Goal: Task Accomplishment & Management: Manage account settings

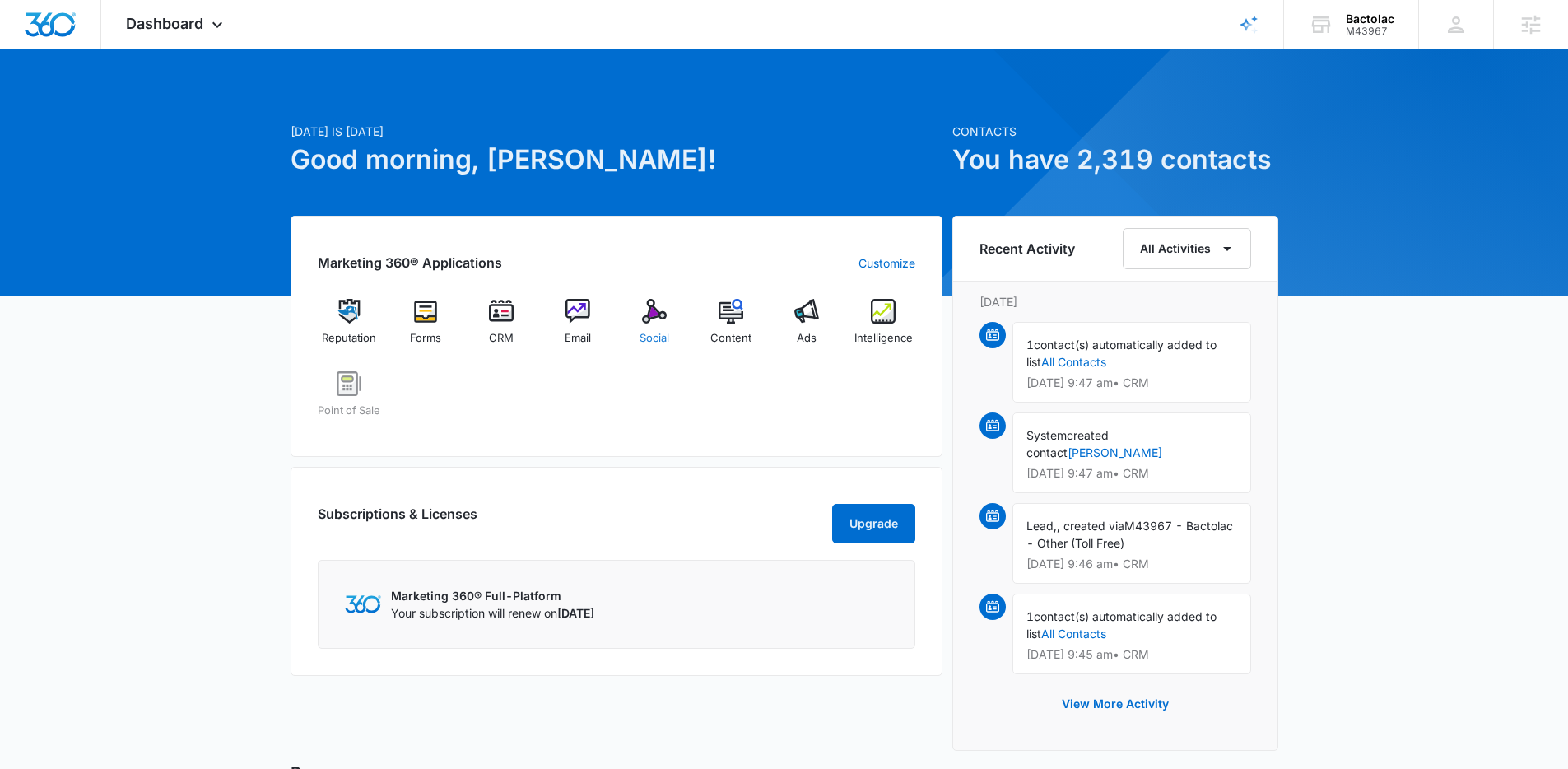
click at [663, 338] on span "Social" at bounding box center [654, 339] width 30 height 17
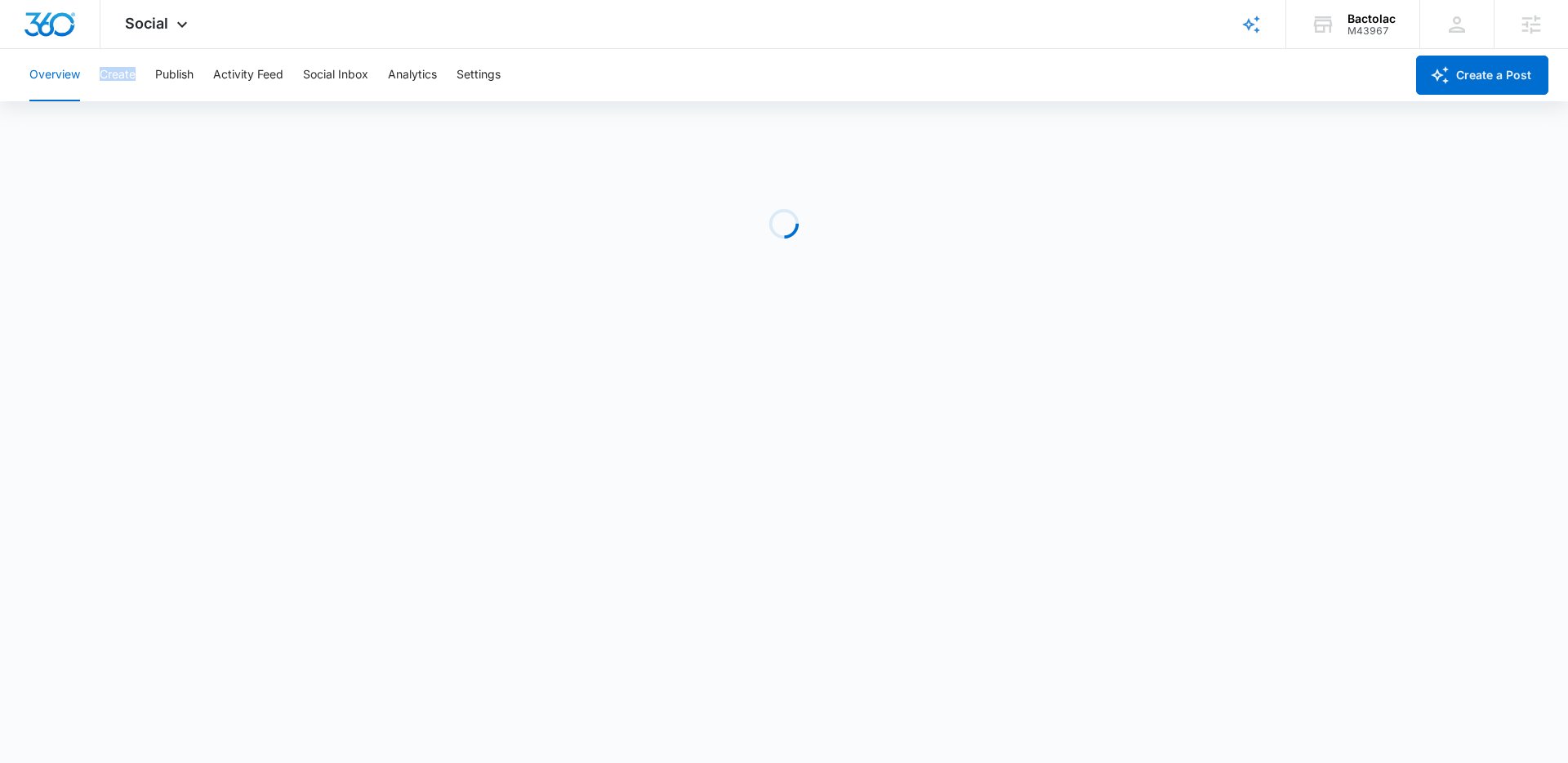
click at [86, 85] on div "Overview Create Publish Activity Feed Social Inbox Analytics Settings" at bounding box center [712, 75] width 1386 height 52
click at [107, 82] on button "Create" at bounding box center [118, 75] width 36 height 52
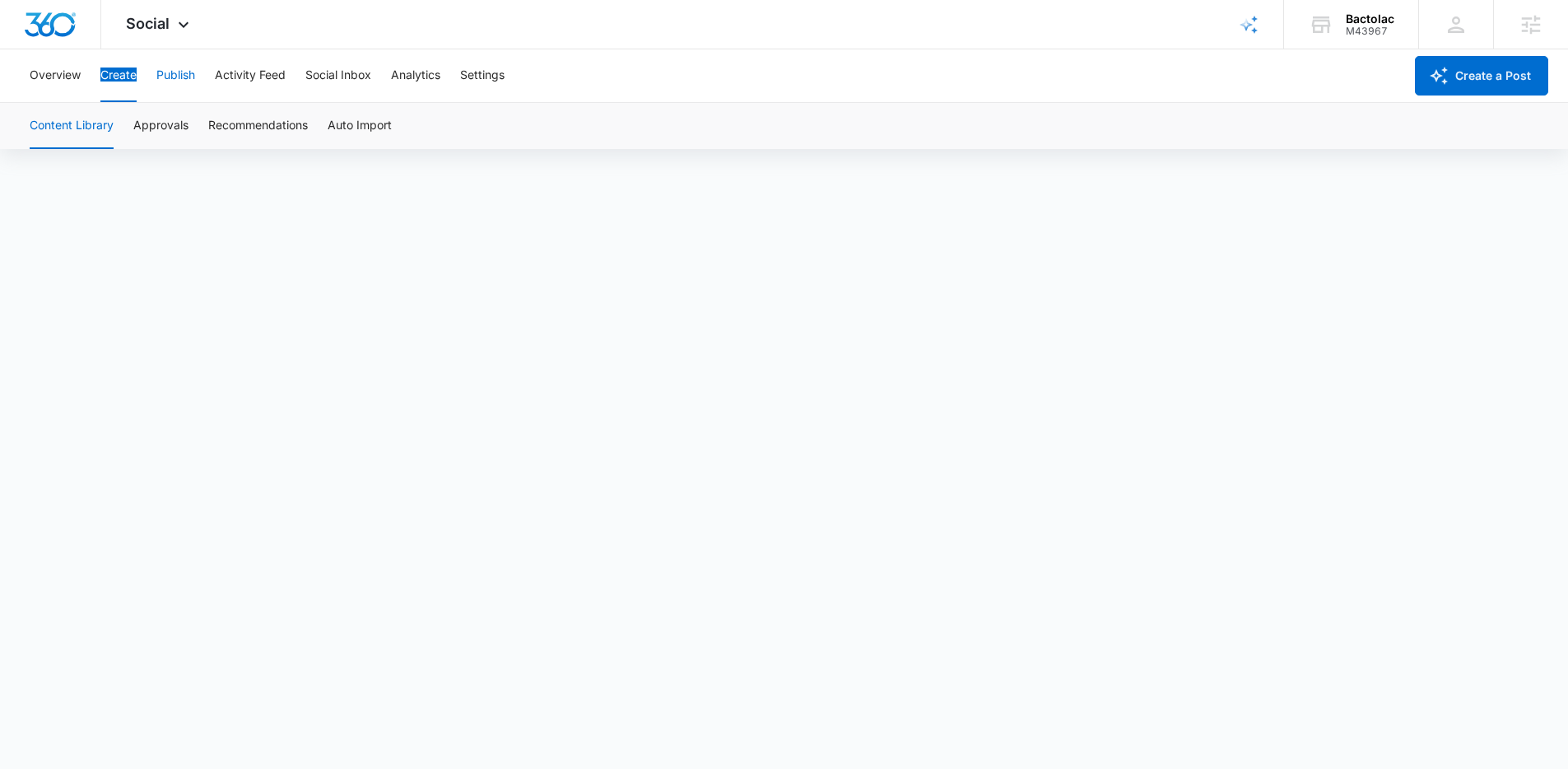
click at [171, 75] on button "Publish" at bounding box center [175, 76] width 38 height 52
click at [126, 74] on button "Create" at bounding box center [119, 76] width 36 height 52
click at [175, 77] on button "Publish" at bounding box center [175, 76] width 38 height 52
click at [66, 122] on button "Calendar" at bounding box center [54, 125] width 49 height 46
click at [61, 122] on button "Calendar" at bounding box center [54, 125] width 49 height 46
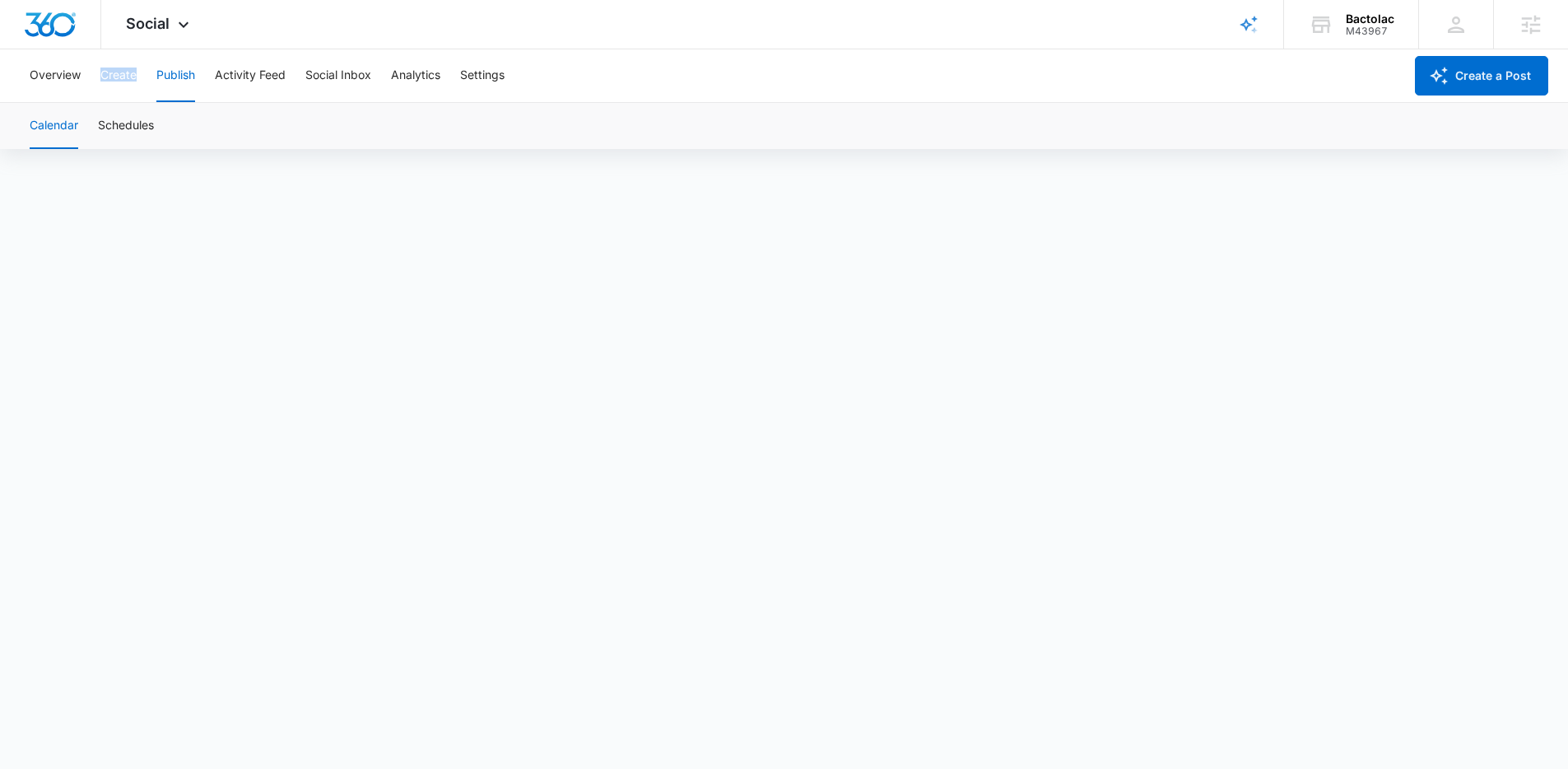
click at [61, 122] on button "Calendar" at bounding box center [54, 125] width 49 height 46
click at [239, 115] on div "Calendar Schedules" at bounding box center [784, 125] width 1529 height 46
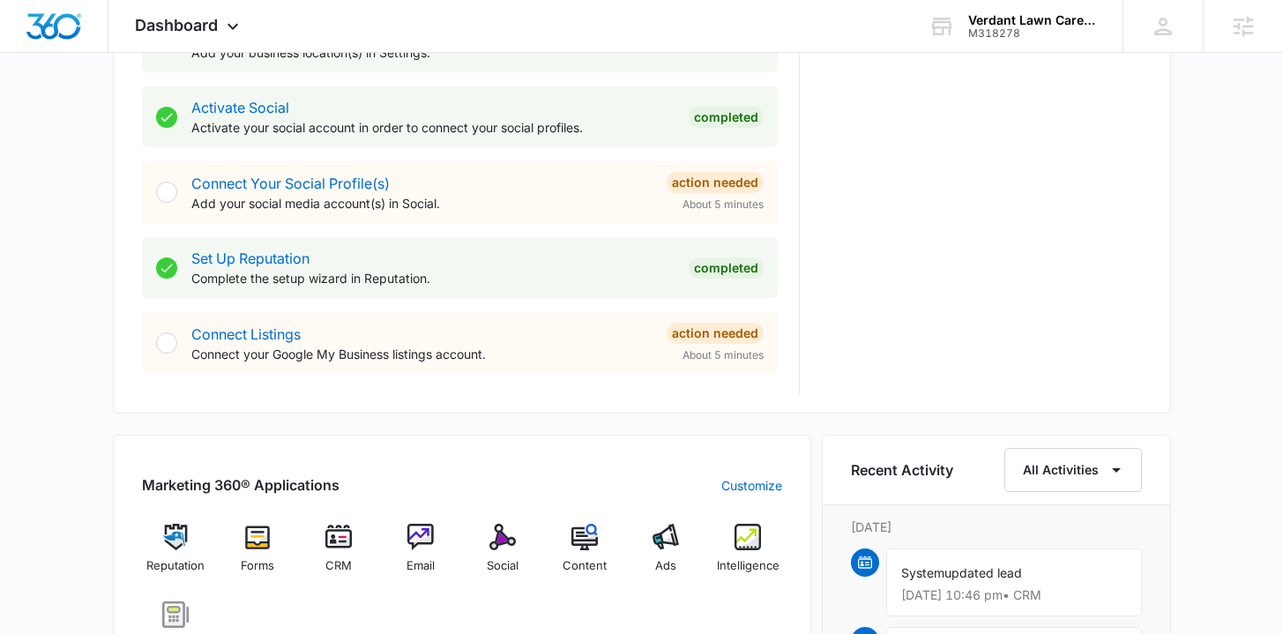
scroll to position [839, 0]
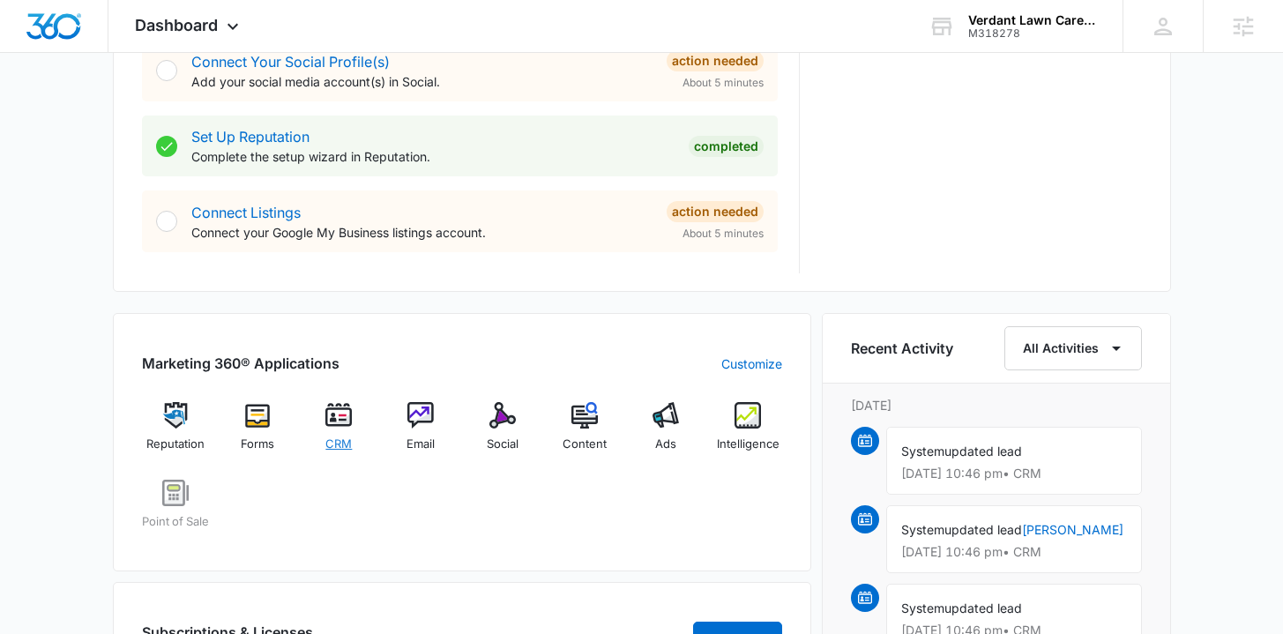
click at [349, 436] on span "CRM" at bounding box center [338, 445] width 26 height 18
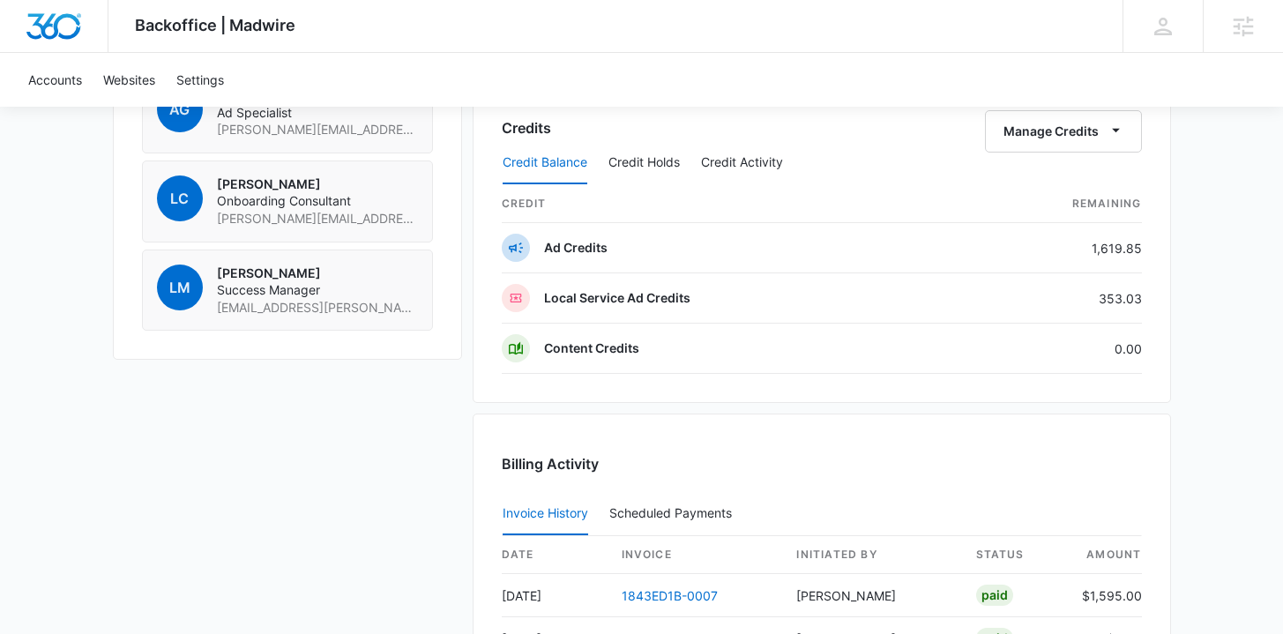
scroll to position [1319, 0]
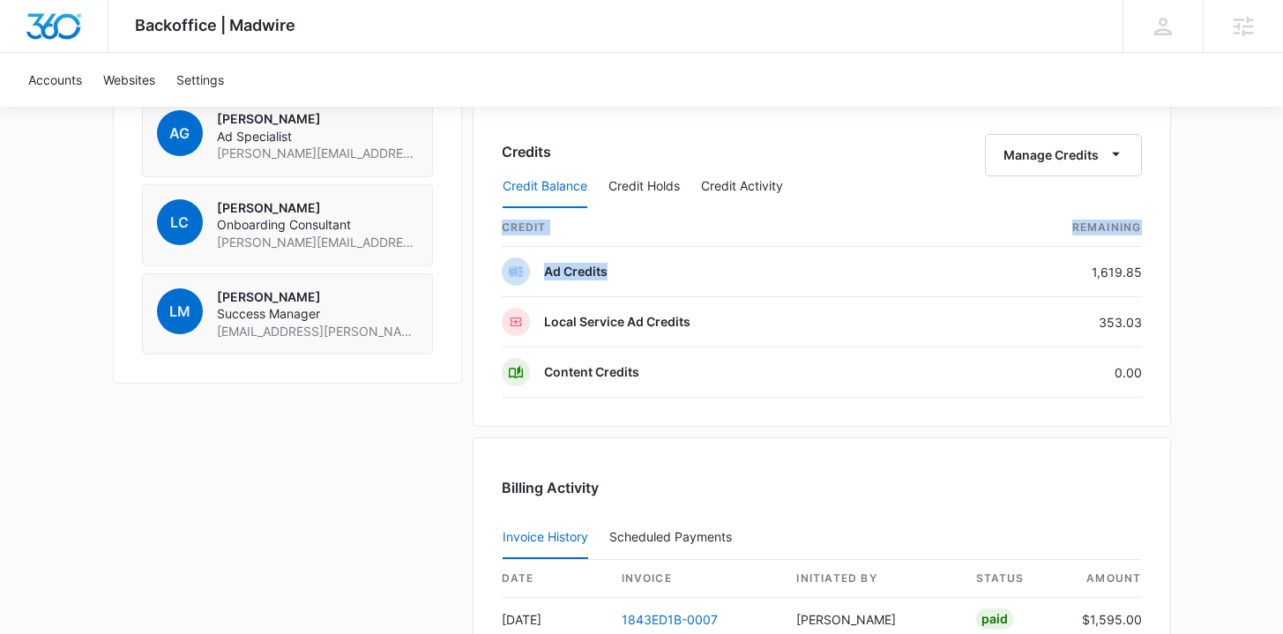
drag, startPoint x: 1071, startPoint y: 269, endPoint x: 1165, endPoint y: 271, distance: 94.4
click at [1165, 271] on div "Credits Manage Credits Credit Balance Credit Holds Credit Activity credit Remai…" at bounding box center [822, 260] width 698 height 332
click at [1067, 297] on td "353.03" at bounding box center [1048, 322] width 187 height 50
drag, startPoint x: 1072, startPoint y: 320, endPoint x: 1141, endPoint y: 321, distance: 69.7
click at [1141, 321] on div "Credits Manage Credits Credit Balance Credit Holds Credit Activity credit Remai…" at bounding box center [822, 260] width 698 height 332
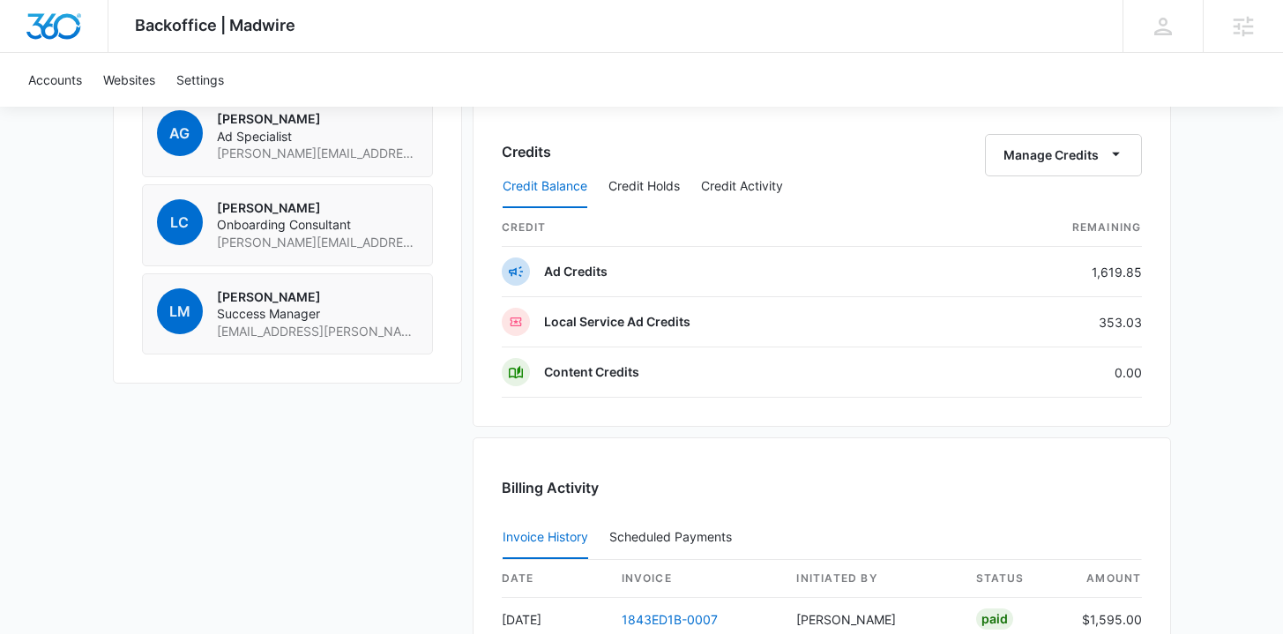
click at [412, 480] on div "Verdant Lawn Care Service M318278 Details Billing Type Stripe Billing Contact P…" at bounding box center [642, 35] width 1058 height 2002
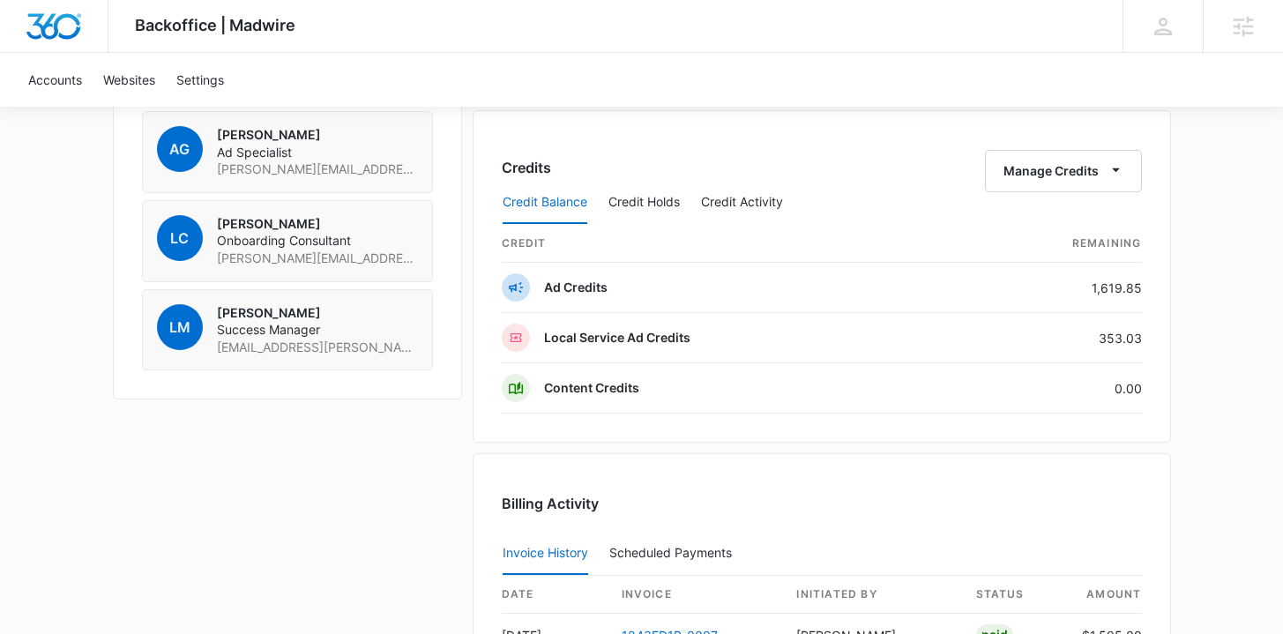
scroll to position [1302, 0]
drag, startPoint x: 1087, startPoint y: 279, endPoint x: 1164, endPoint y: 330, distance: 92.2
click at [1164, 330] on div "Credits Manage Credits Credit Balance Credit Holds Credit Activity credit Remai…" at bounding box center [822, 278] width 698 height 332
click at [1162, 326] on div "Credits Manage Credits Credit Balance Credit Holds Credit Activity credit Remai…" at bounding box center [822, 278] width 698 height 332
drag, startPoint x: 1095, startPoint y: 286, endPoint x: 1140, endPoint y: 307, distance: 49.7
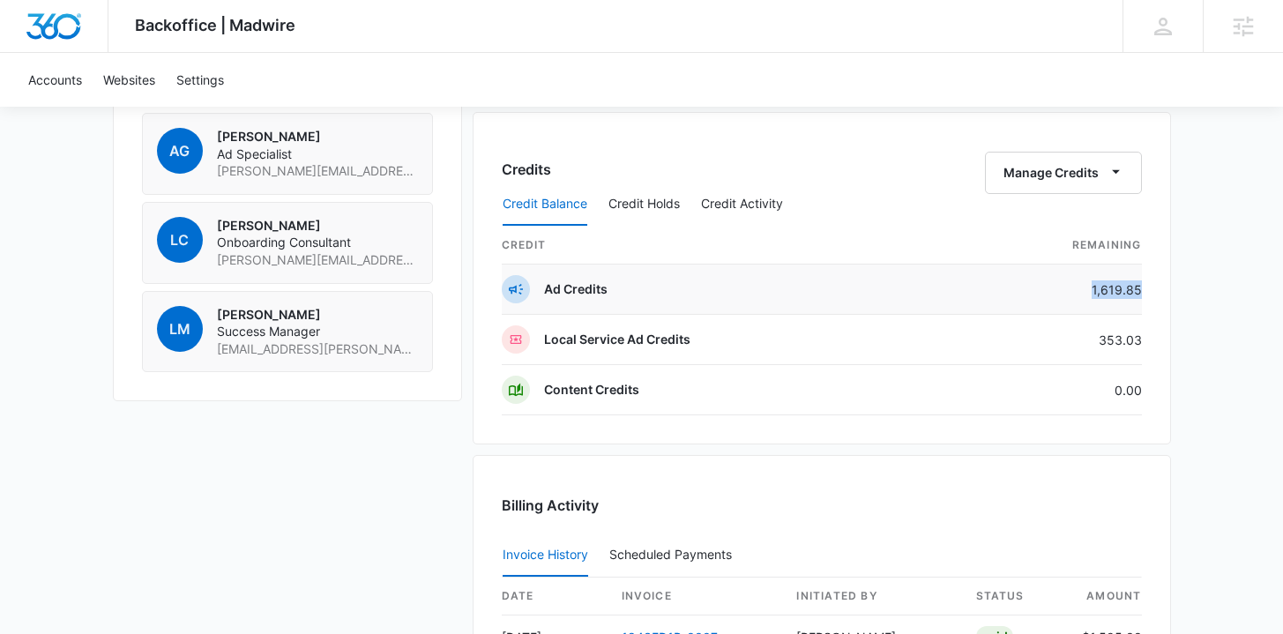
click at [1140, 307] on td "1,619.85" at bounding box center [1048, 290] width 187 height 50
click at [1056, 184] on div "Credit Balance Credit Holds Credit Activity" at bounding box center [822, 205] width 640 height 44
click at [1017, 173] on button "Manage Credits" at bounding box center [1063, 173] width 157 height 42
click at [1064, 239] on button "Transfer Credits" at bounding box center [1065, 229] width 156 height 26
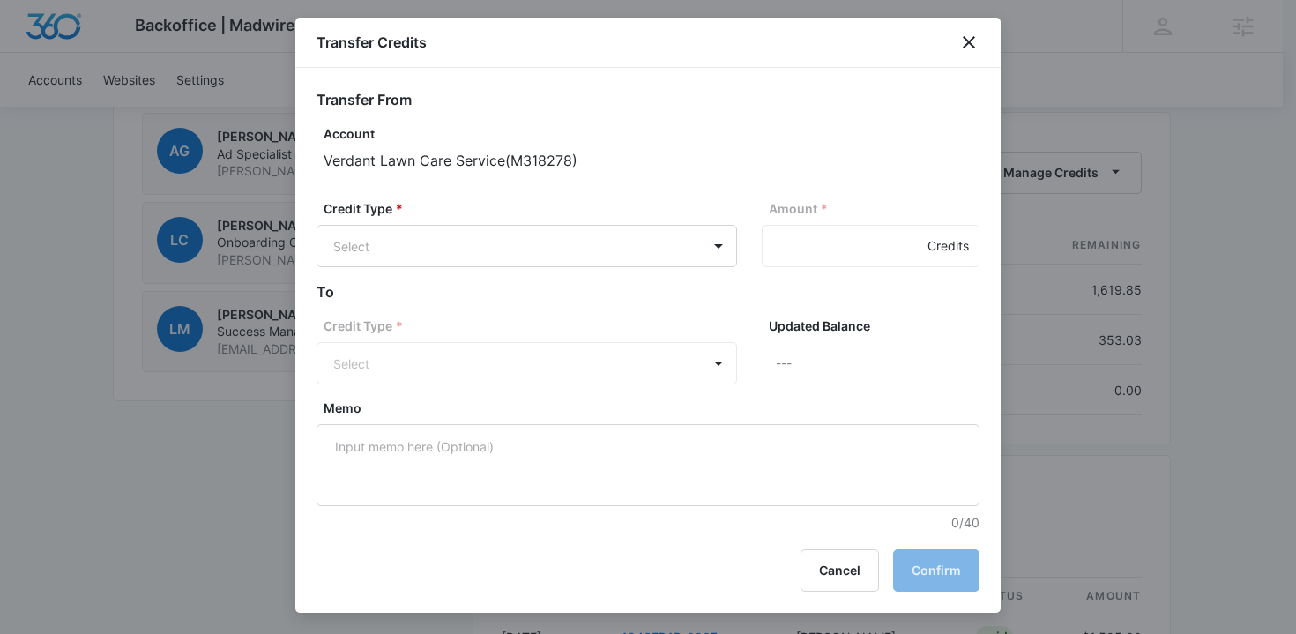
click at [617, 273] on div "Credit Type * Select Amount * Credits" at bounding box center [648, 240] width 663 height 82
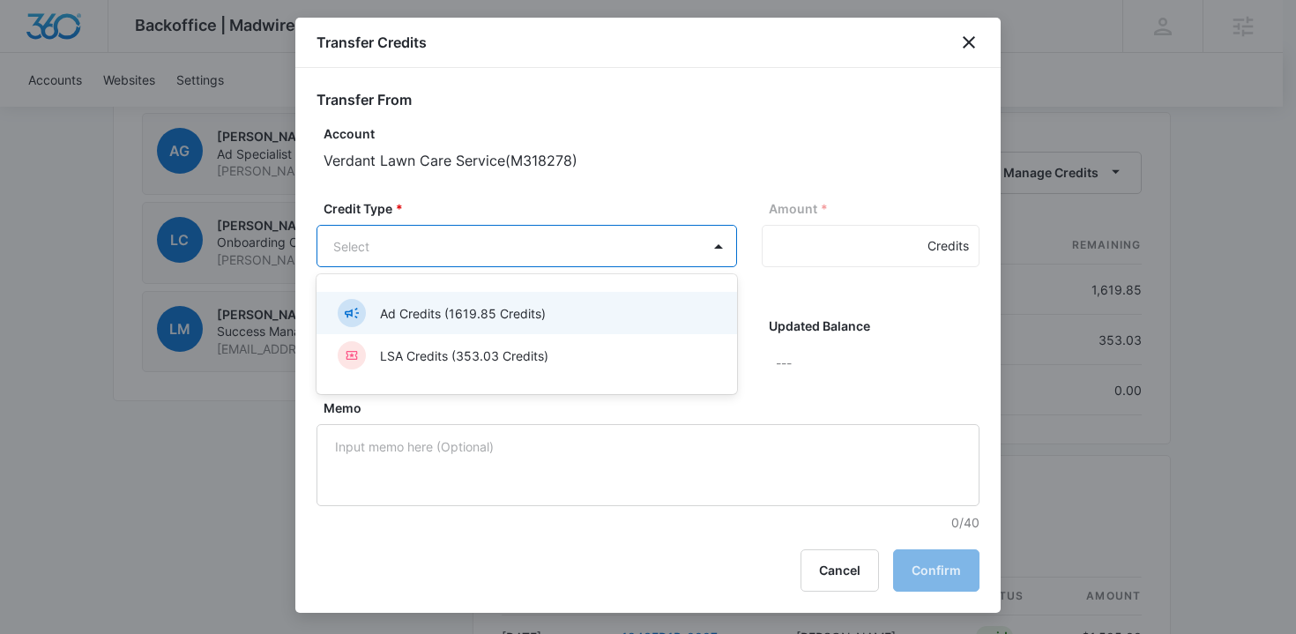
click at [499, 323] on div "Ad Credits (1619.85 Credits)" at bounding box center [525, 313] width 375 height 28
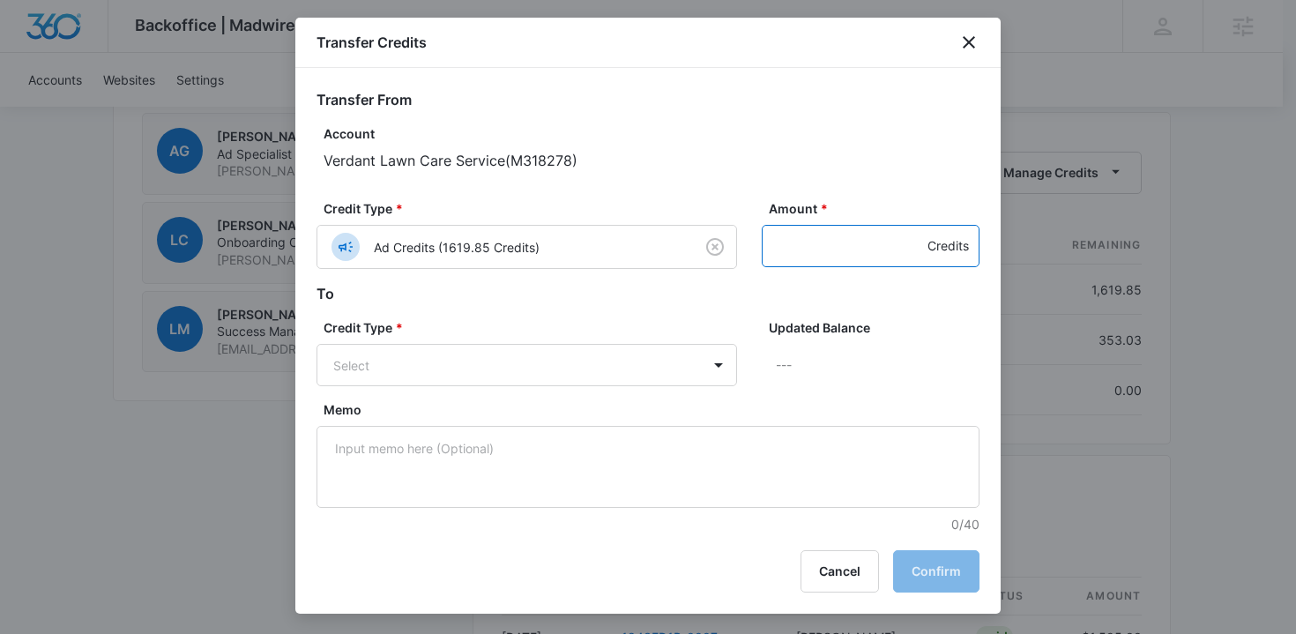
click at [773, 250] on input "Amount *" at bounding box center [871, 246] width 218 height 42
type input "1600"
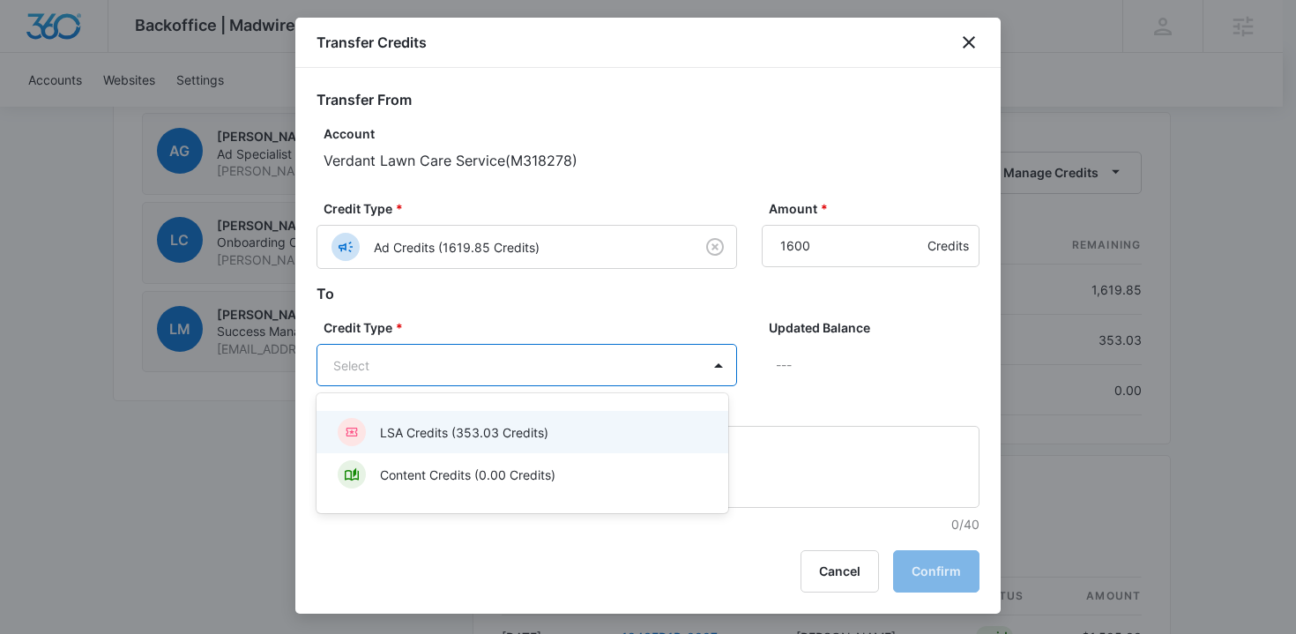
click at [517, 429] on p "LSA Credits (353.03 Credits)" at bounding box center [464, 432] width 168 height 19
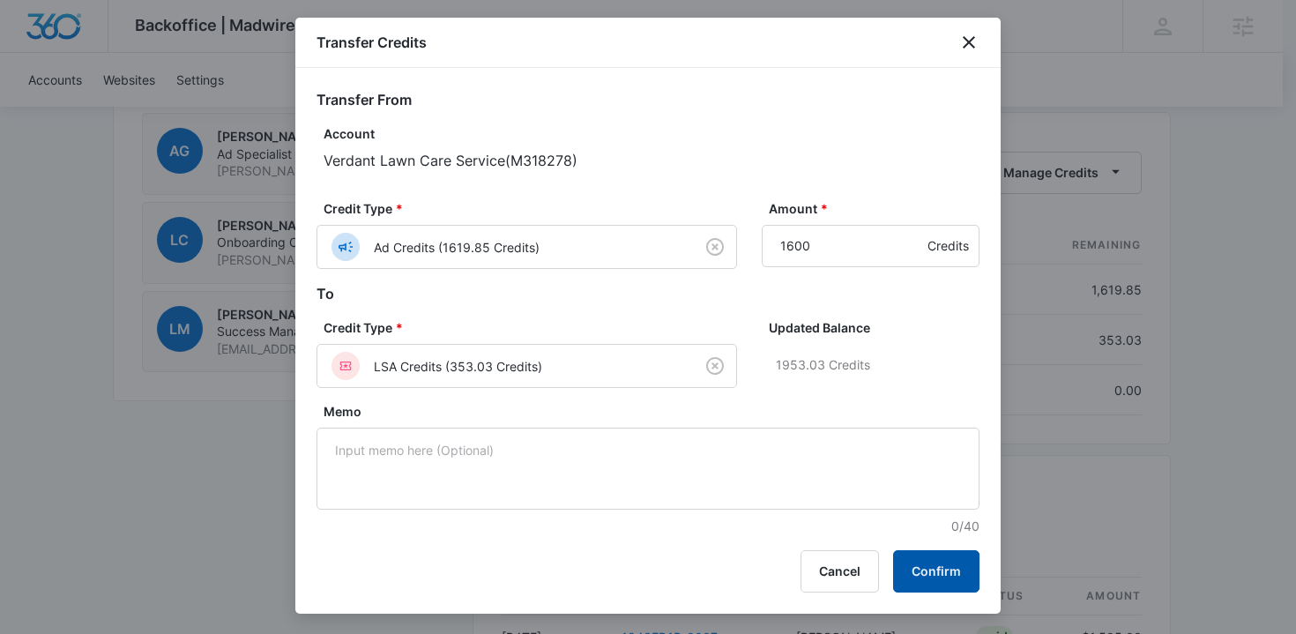
click at [936, 567] on button "Confirm" at bounding box center [936, 571] width 86 height 42
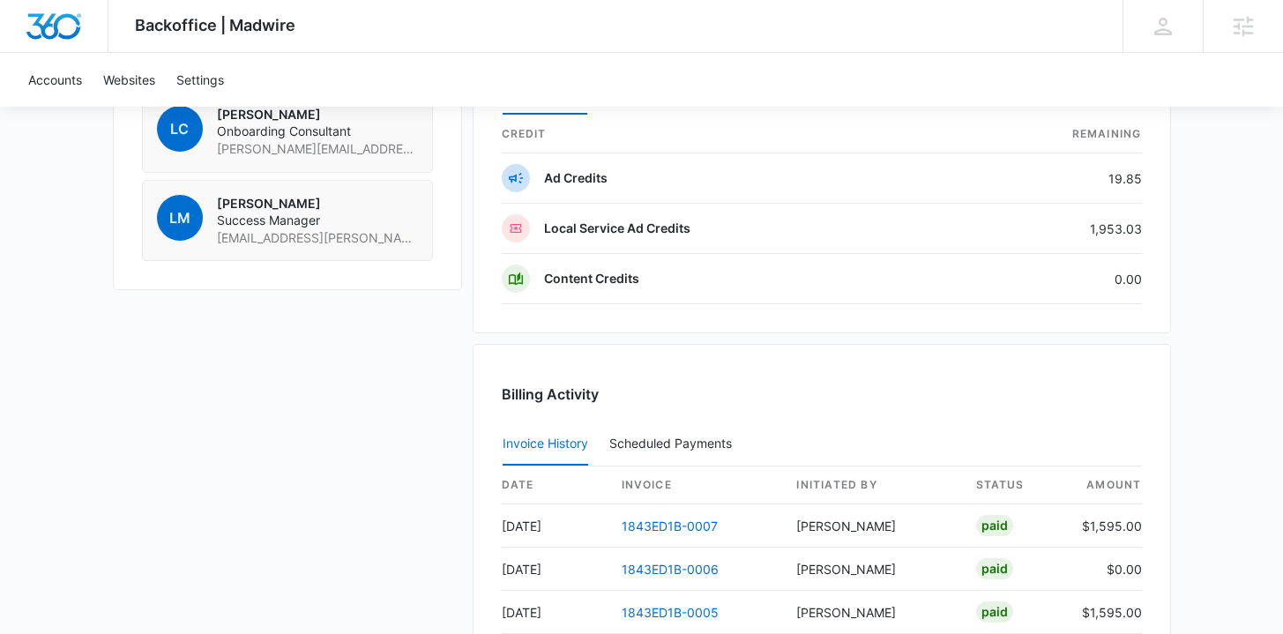
scroll to position [1724, 0]
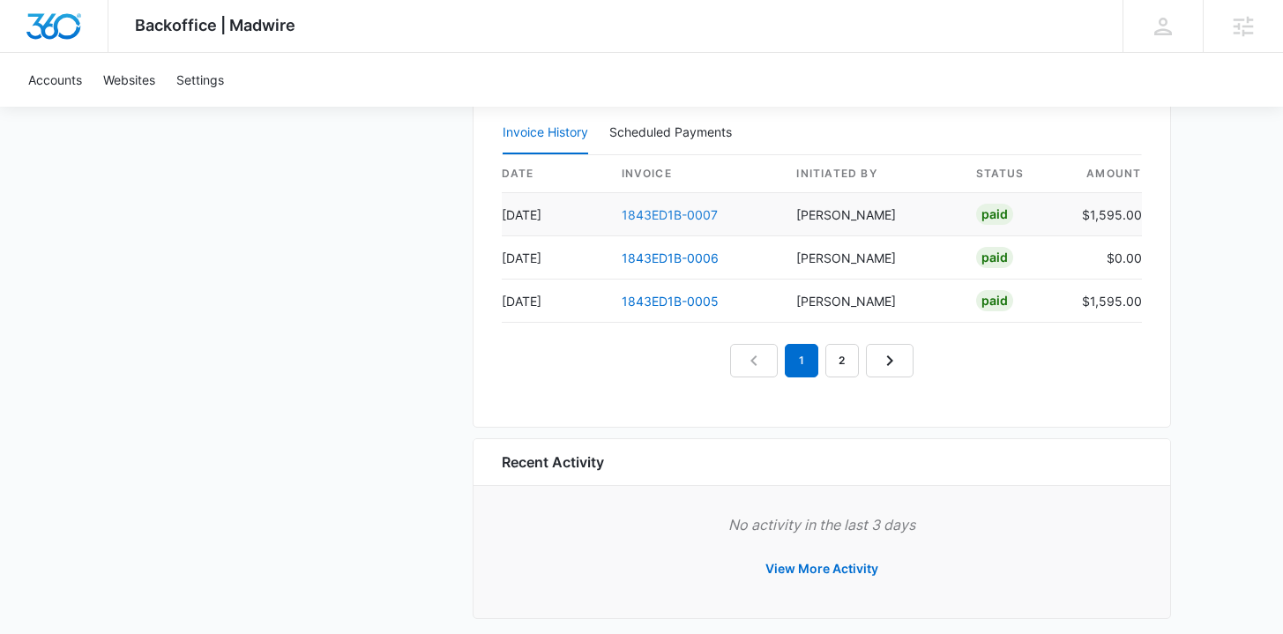
click at [703, 215] on link "1843ED1B-0007" at bounding box center [670, 214] width 96 height 15
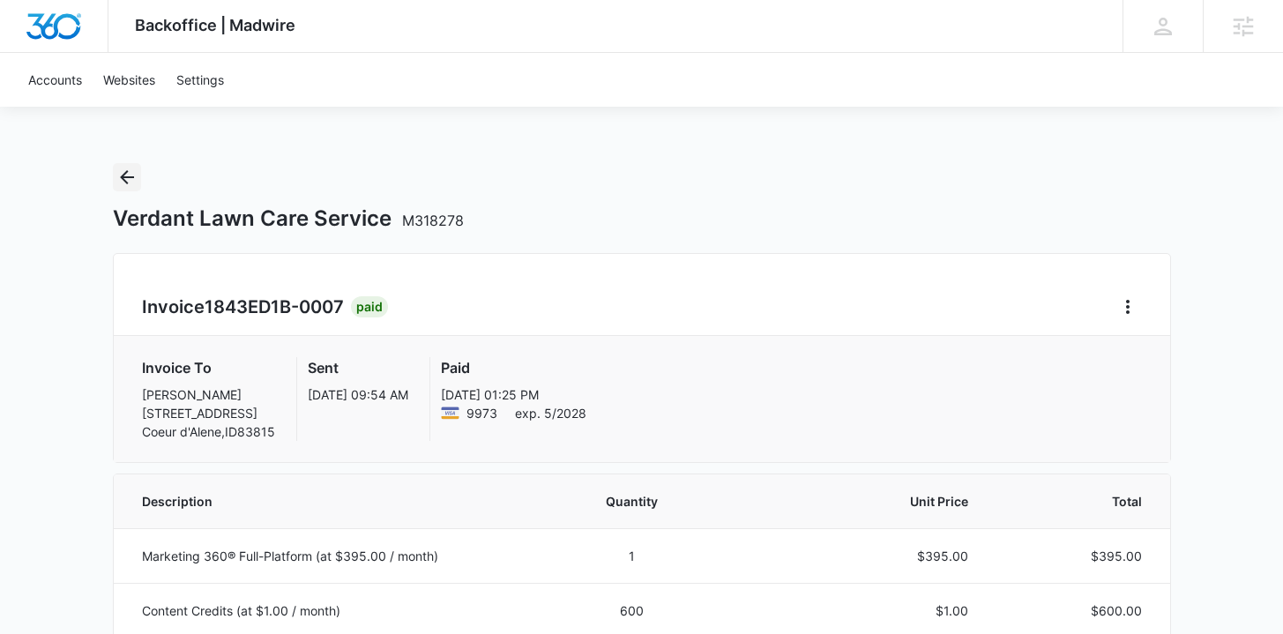
click at [137, 184] on icon "Back" at bounding box center [126, 177] width 21 height 21
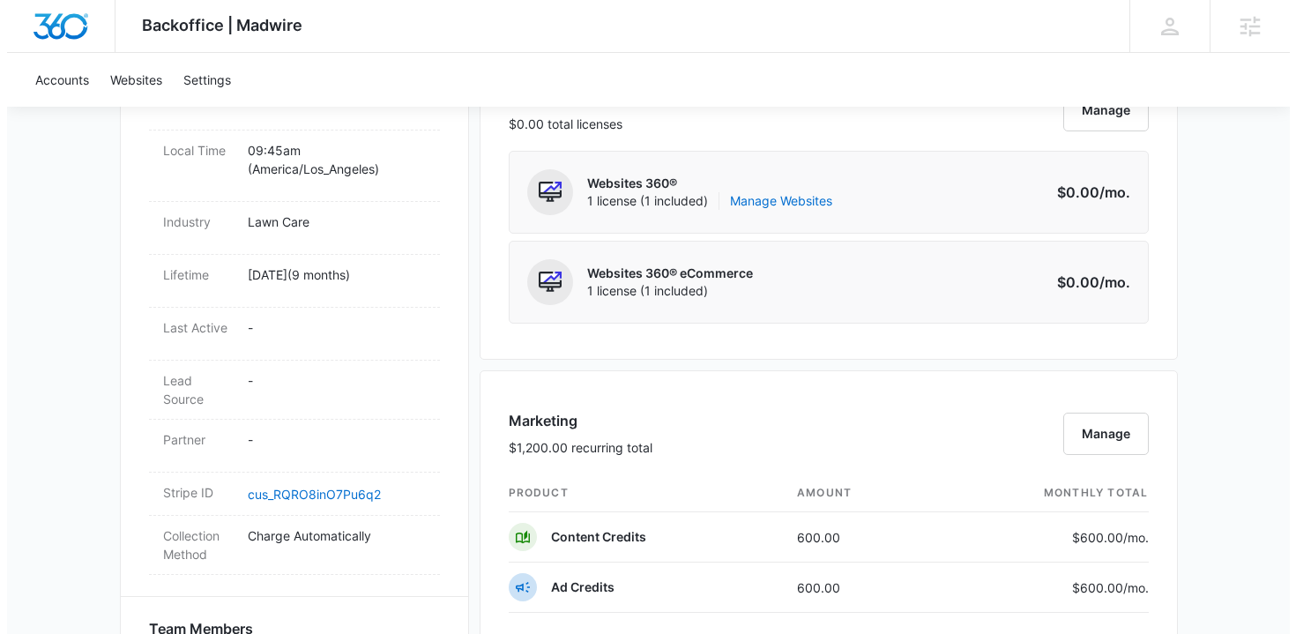
scroll to position [1012, 0]
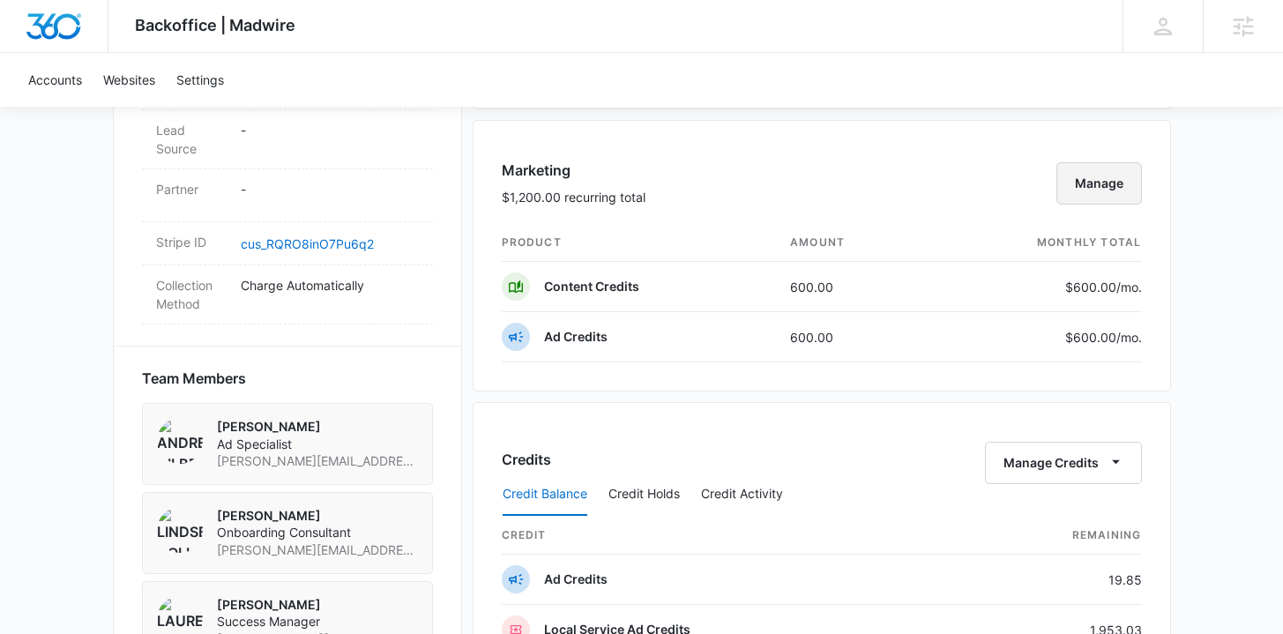
click at [1085, 192] on button "Manage" at bounding box center [1100, 183] width 86 height 42
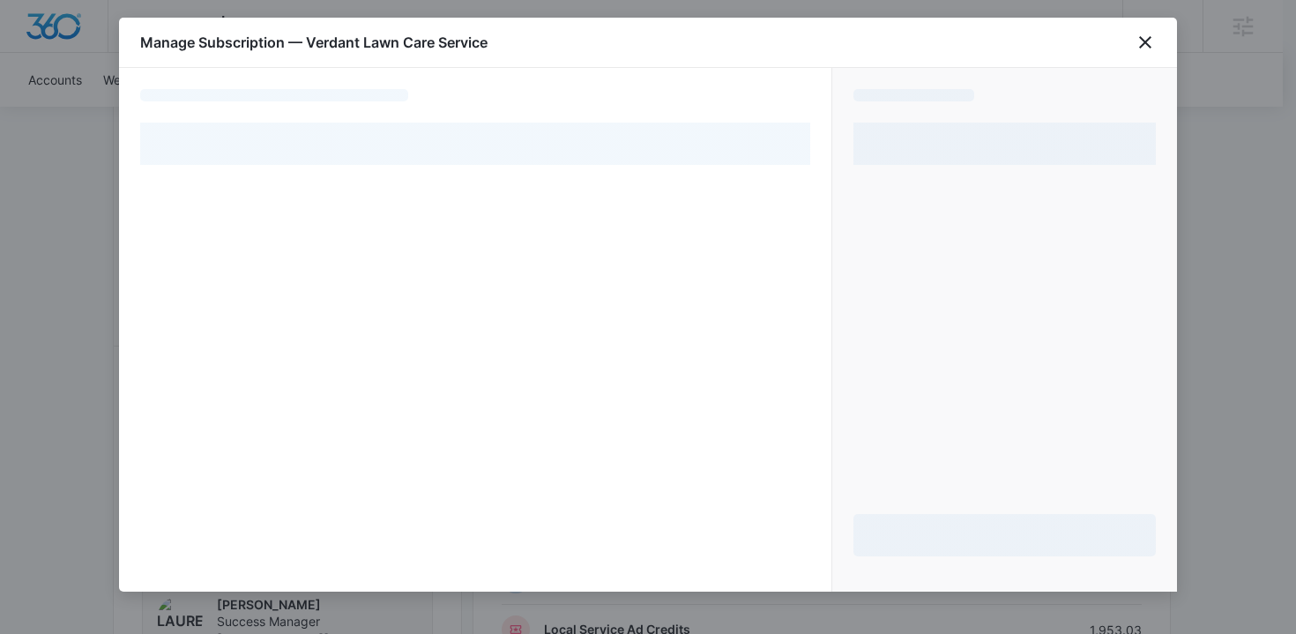
select select "pm_1Ree4vA4n8RTgNjUV2ZsDCS0"
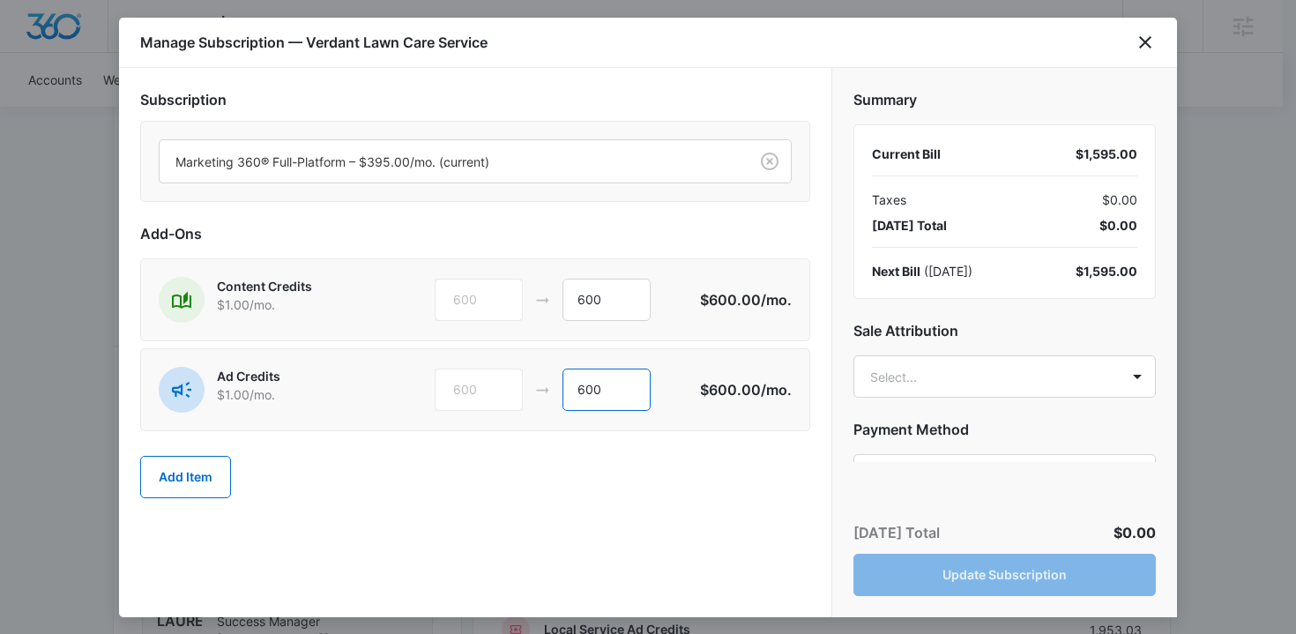
drag, startPoint x: 556, startPoint y: 386, endPoint x: 579, endPoint y: 388, distance: 22.1
click at [538, 386] on div "600 600" at bounding box center [567, 390] width 265 height 42
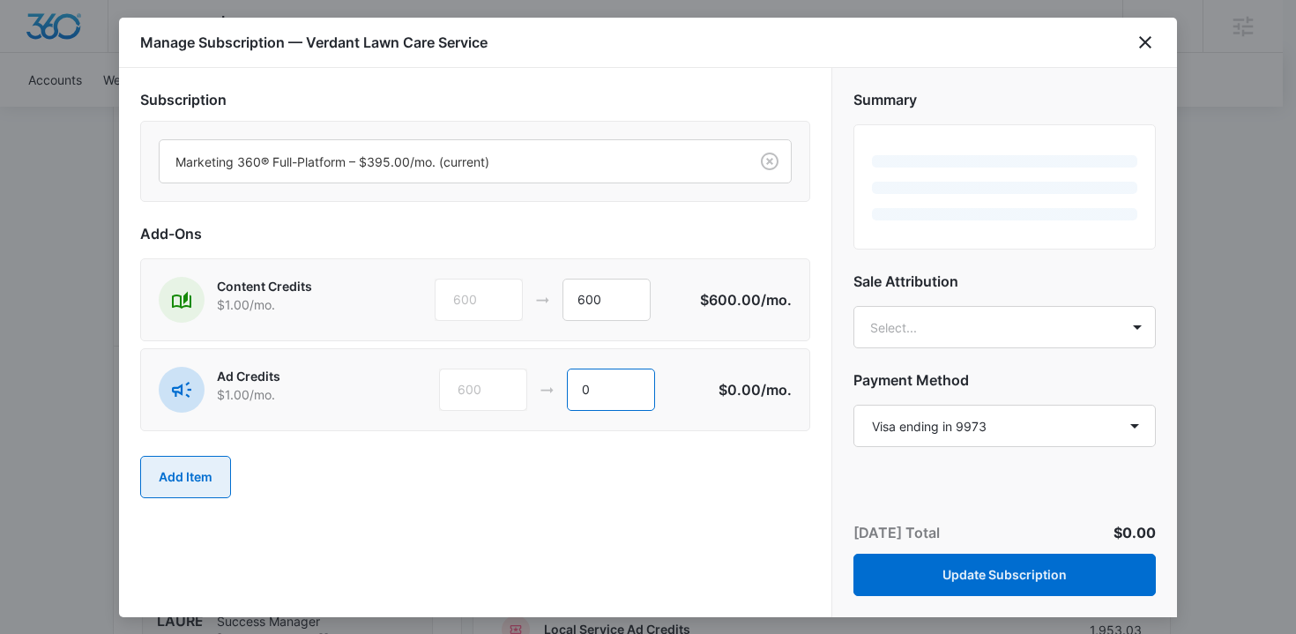
type input "0"
click at [184, 476] on button "Add Item" at bounding box center [185, 477] width 91 height 42
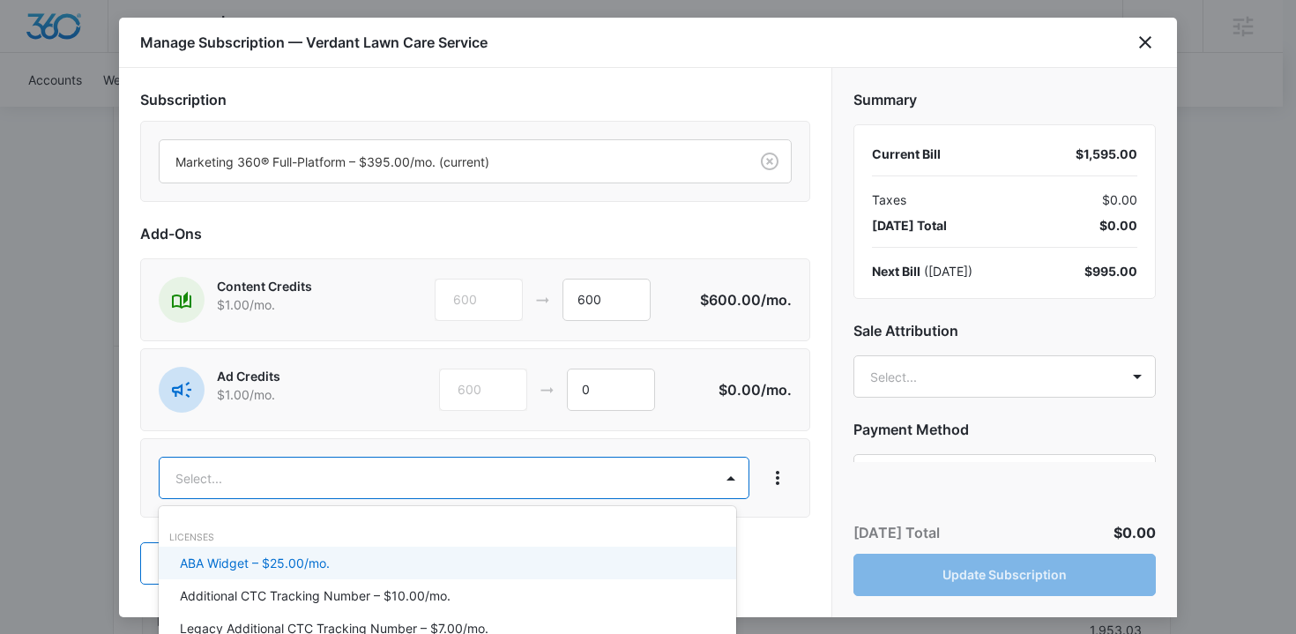
click at [323, 482] on body "Backoffice | Madwire Apps Settings TB Travis Buchanan travis.buchanan@madwire.c…" at bounding box center [648, 206] width 1296 height 2437
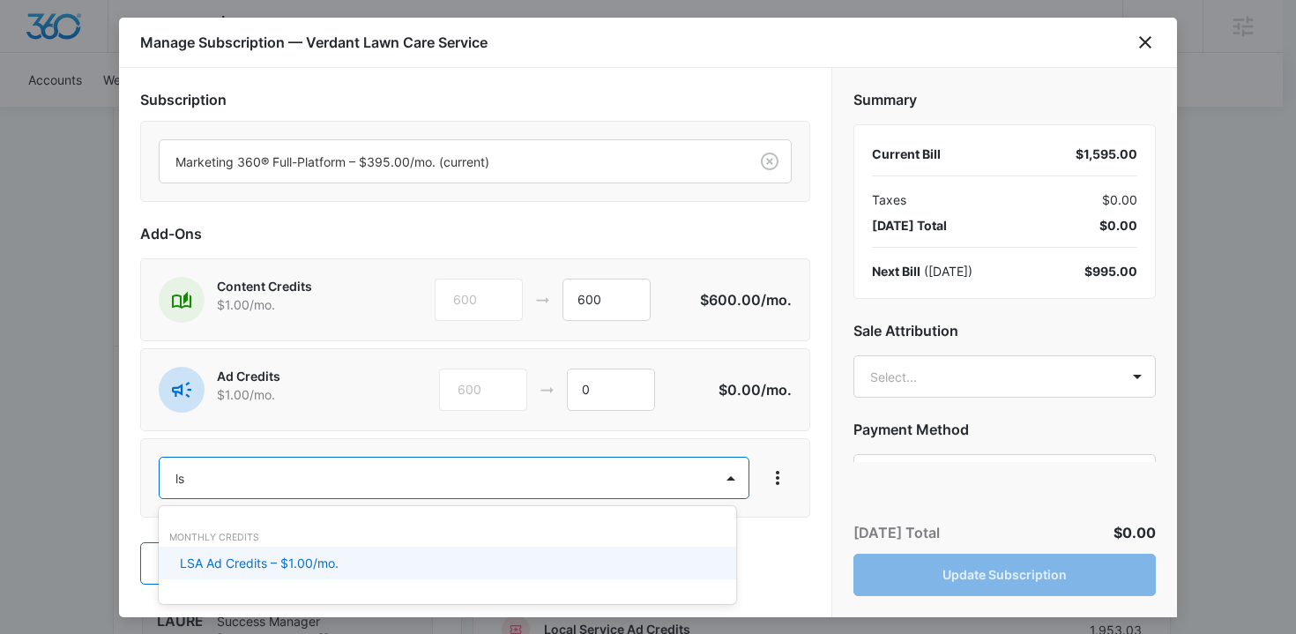
type input "lsa"
click at [380, 562] on div "LSA Ad Credits – $1.00/mo." at bounding box center [446, 563] width 532 height 19
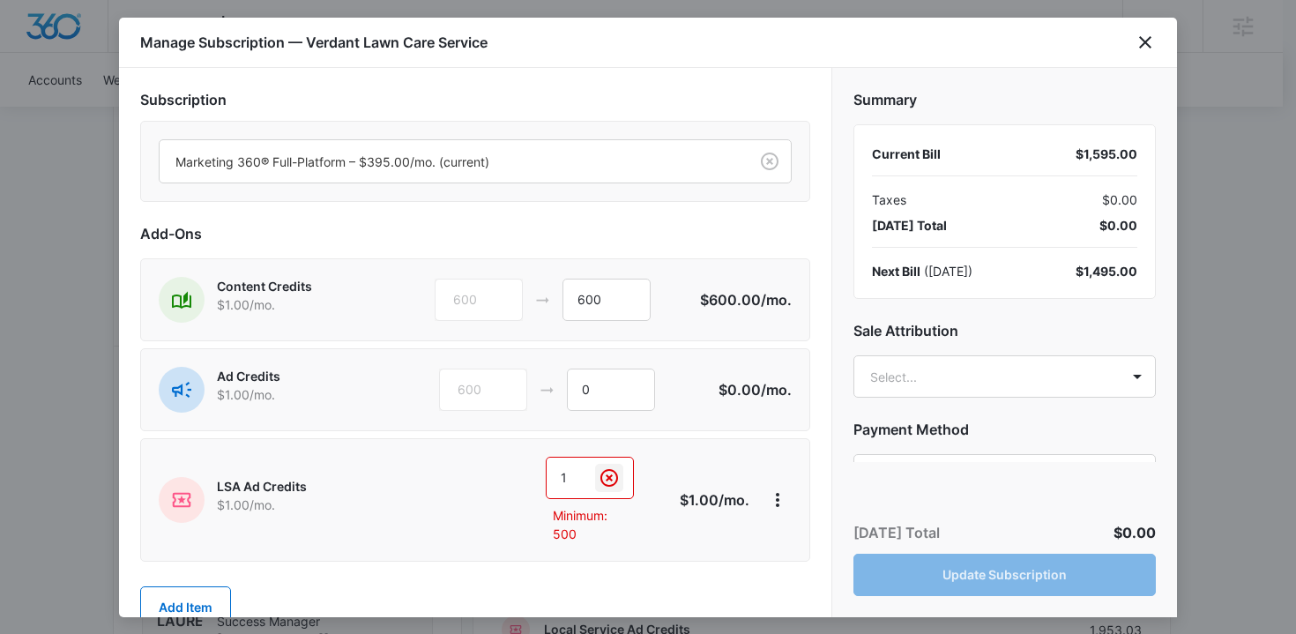
drag, startPoint x: 590, startPoint y: 487, endPoint x: 479, endPoint y: 484, distance: 111.2
click at [479, 484] on div "1 1 Minimum: 500" at bounding box center [542, 500] width 249 height 86
drag, startPoint x: 561, startPoint y: 480, endPoint x: 545, endPoint y: 480, distance: 15.9
click at [546, 480] on input "1" at bounding box center [590, 478] width 88 height 42
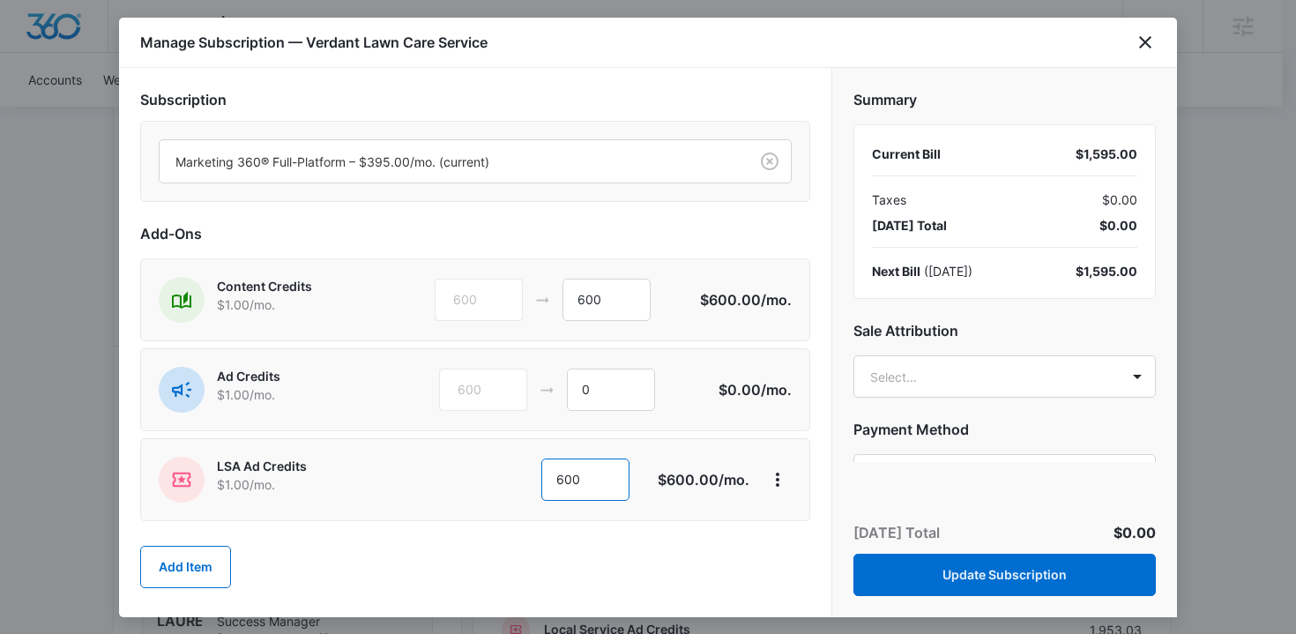
type input "600"
click at [597, 564] on div "Add Item" at bounding box center [475, 567] width 670 height 78
click at [979, 368] on body "Backoffice | Madwire Apps Settings TB Travis Buchanan travis.buchanan@madwire.c…" at bounding box center [648, 206] width 1296 height 2437
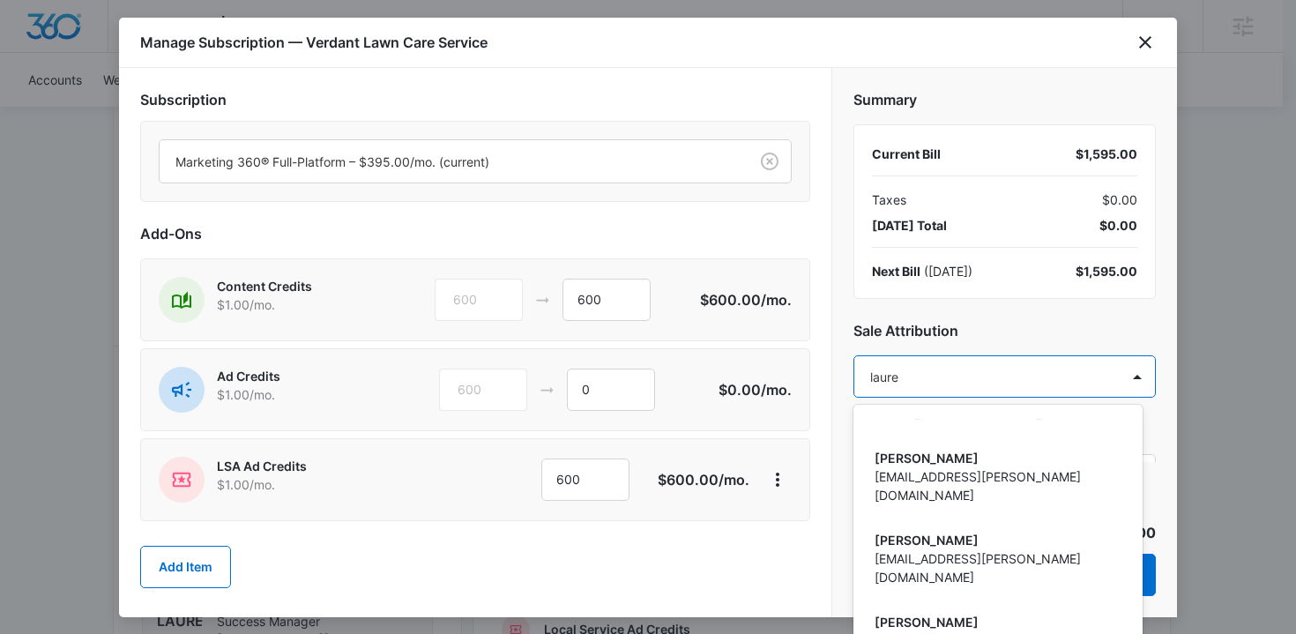
scroll to position [0, 0]
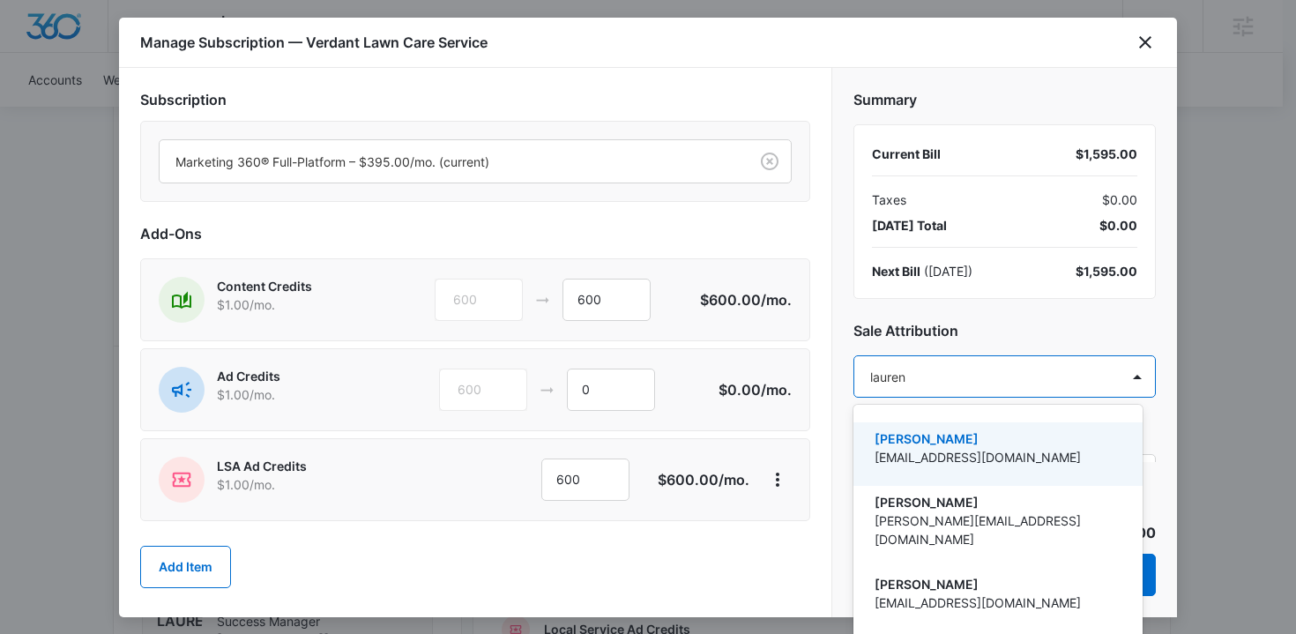
type input "lauren m"
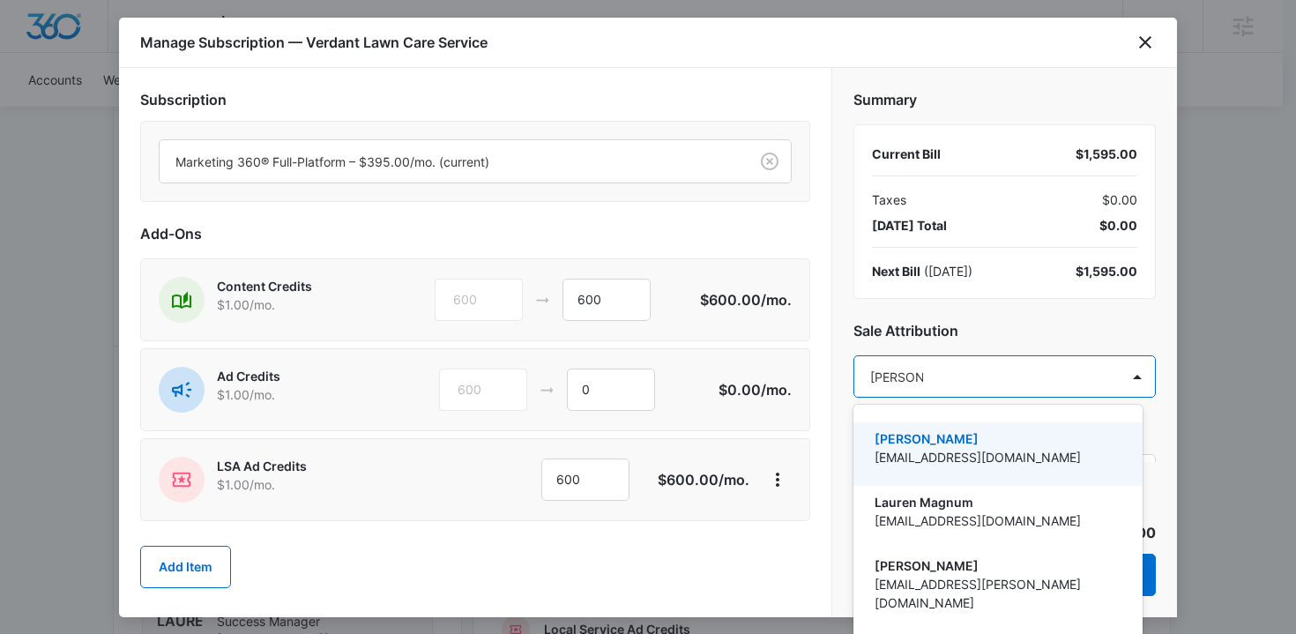
scroll to position [39, 0]
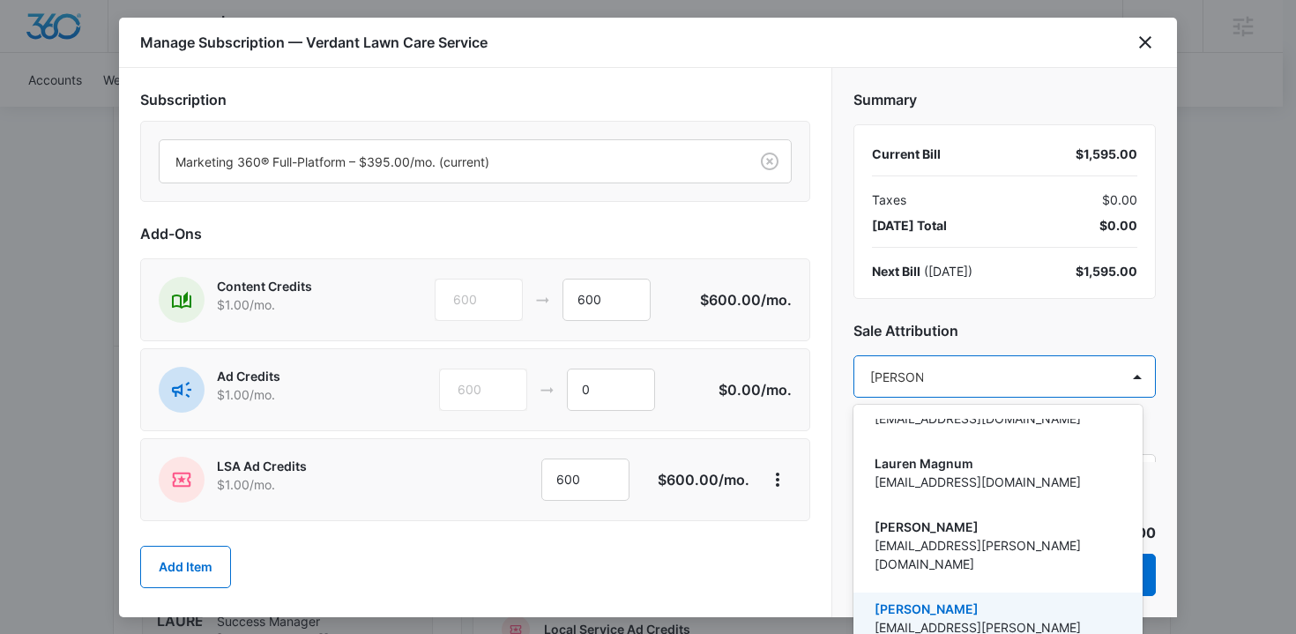
click at [950, 600] on p "Lauren Moss" at bounding box center [996, 609] width 243 height 19
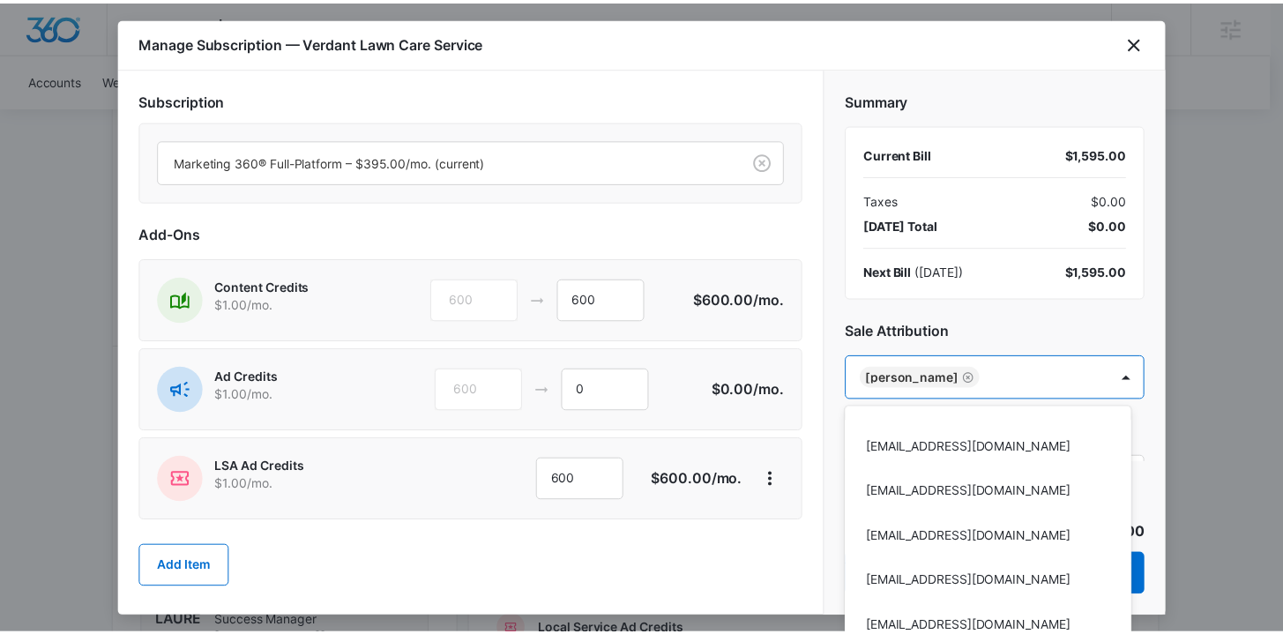
scroll to position [58899, 0]
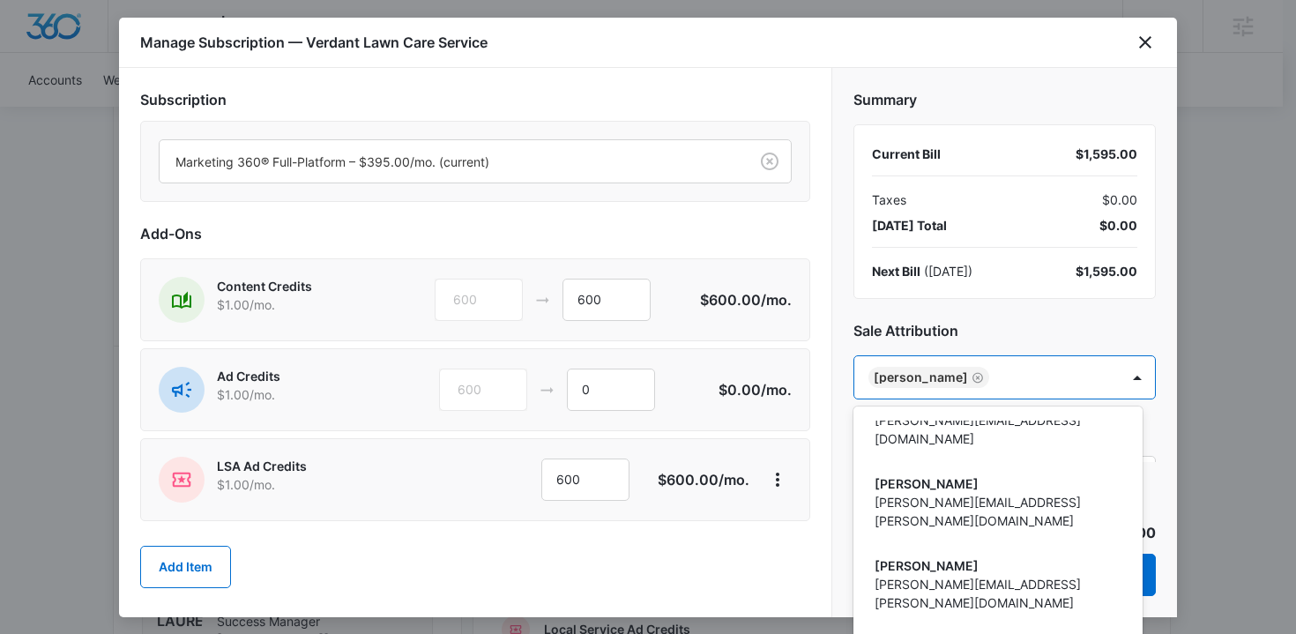
click at [711, 541] on div at bounding box center [648, 317] width 1296 height 634
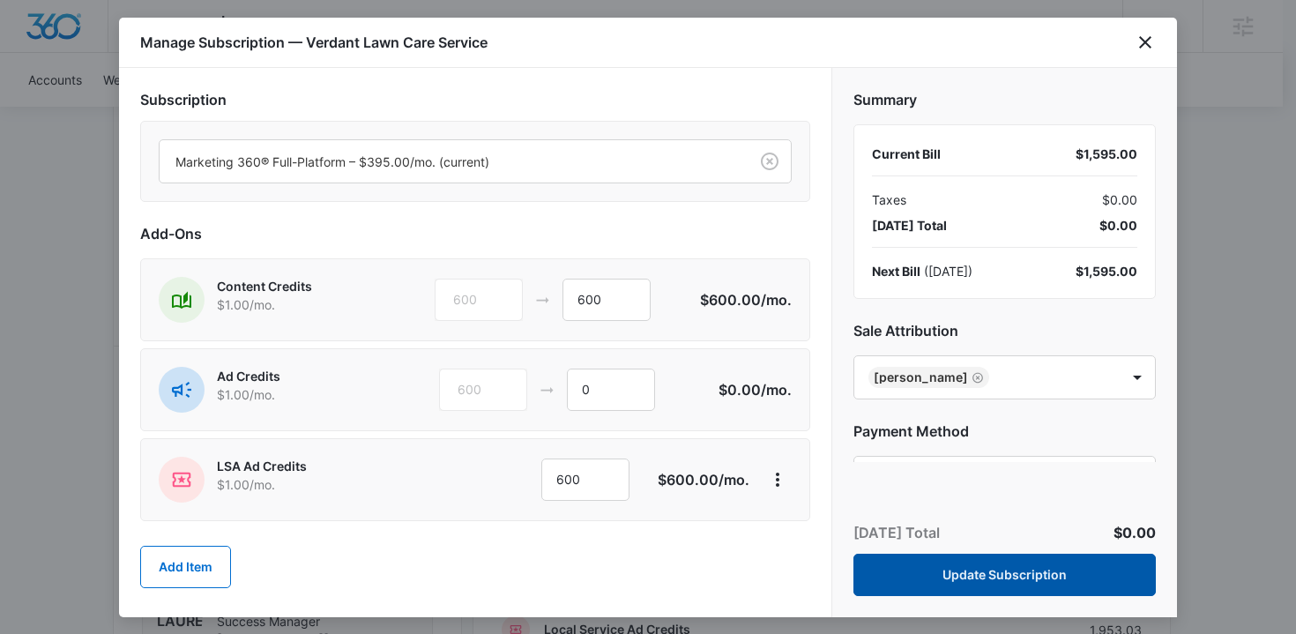
click at [924, 575] on button "Update Subscription" at bounding box center [1005, 575] width 303 height 42
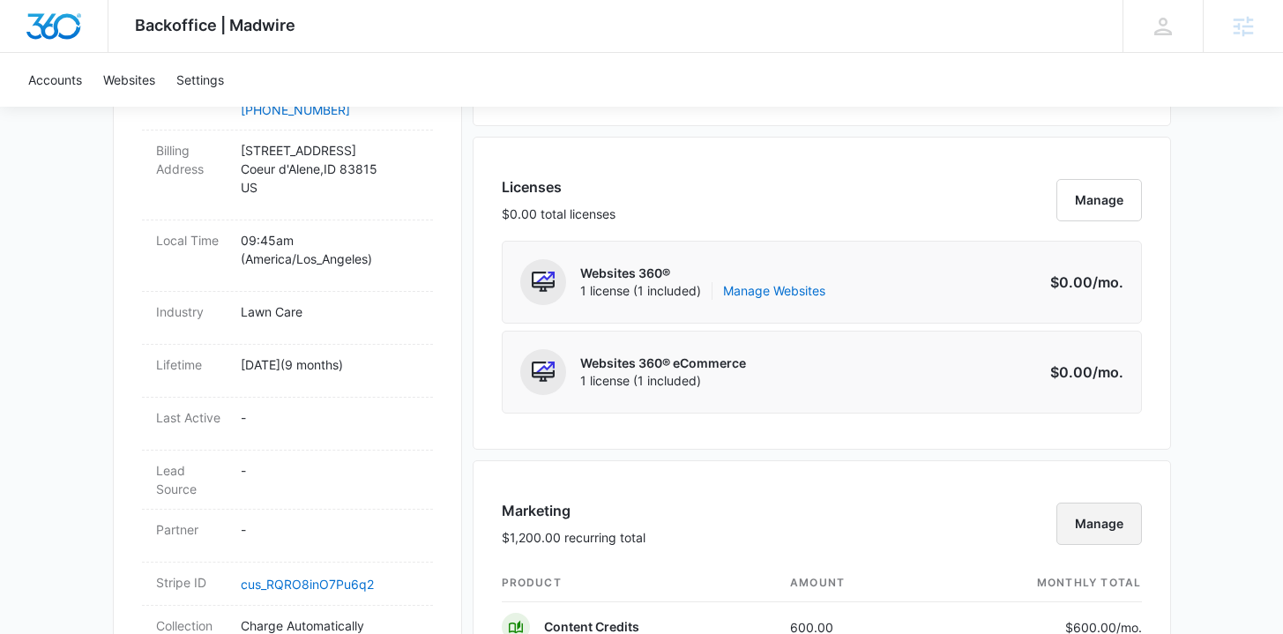
scroll to position [0, 0]
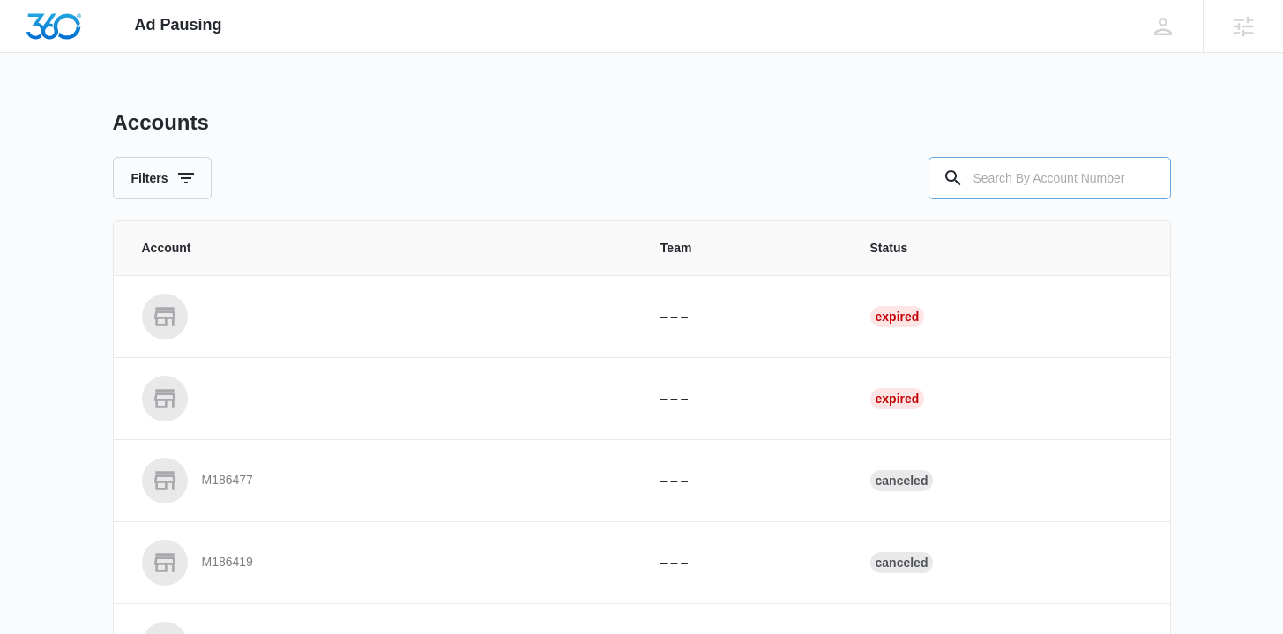
click at [1006, 175] on input "text" at bounding box center [1050, 178] width 243 height 42
paste input "M318278"
type input "M318278"
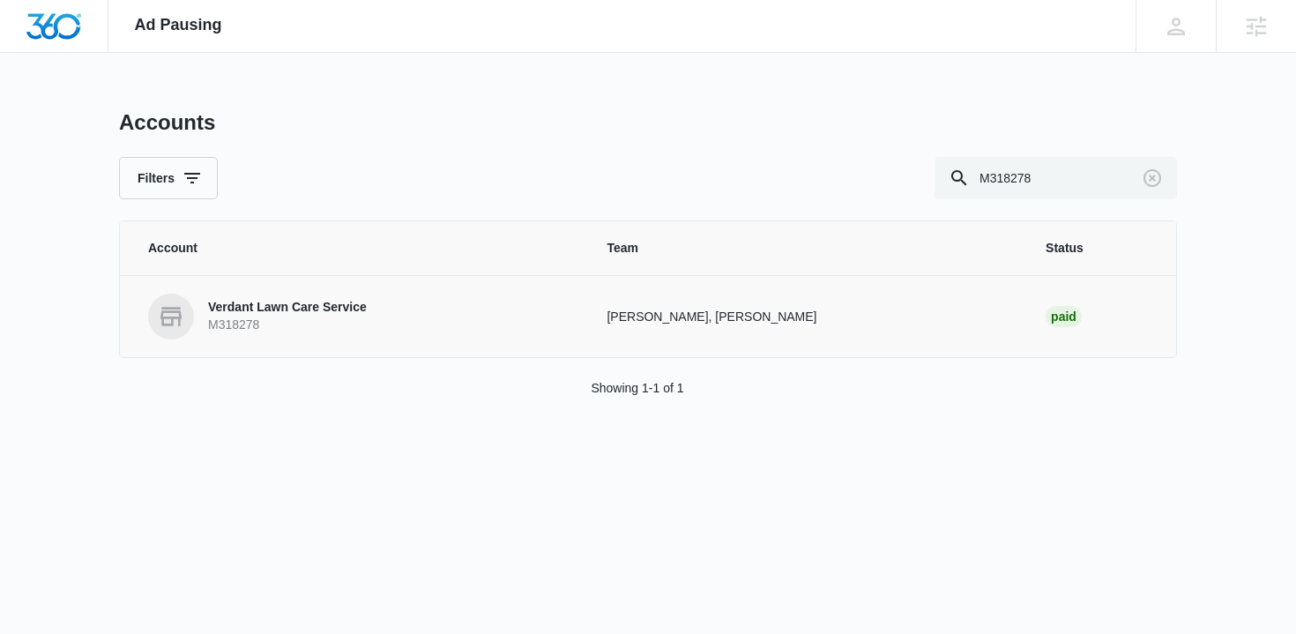
click at [237, 303] on p "Verdant Lawn Care Service" at bounding box center [287, 308] width 159 height 18
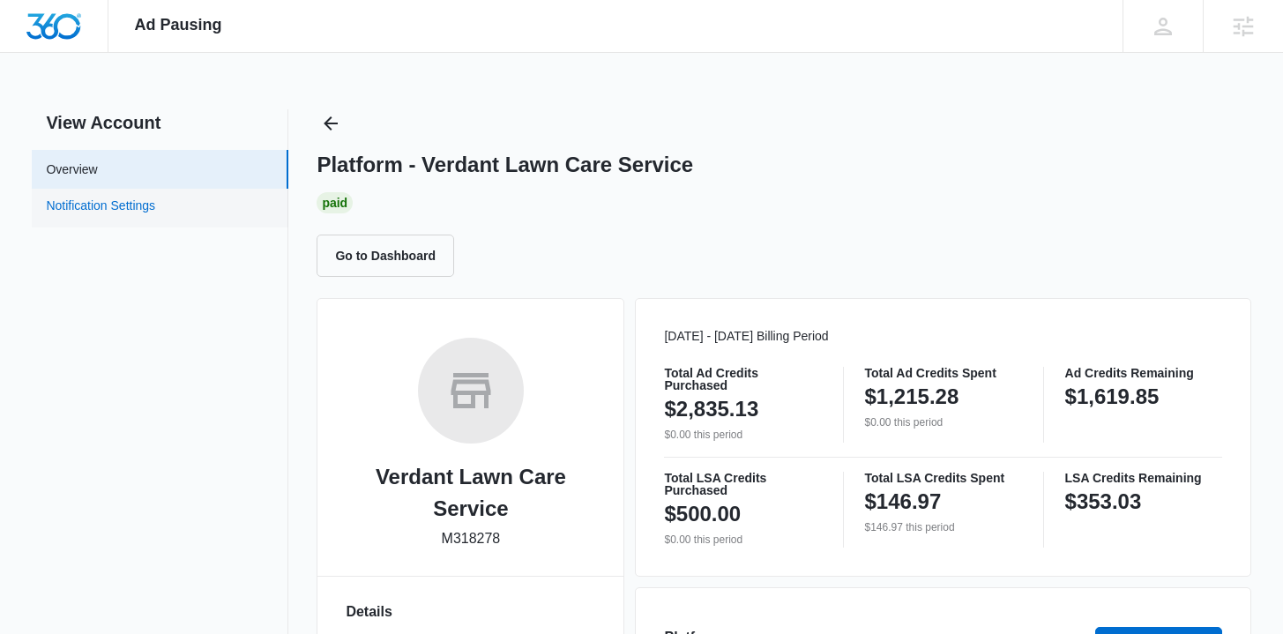
click at [155, 197] on link "Notification Settings" at bounding box center [100, 208] width 109 height 23
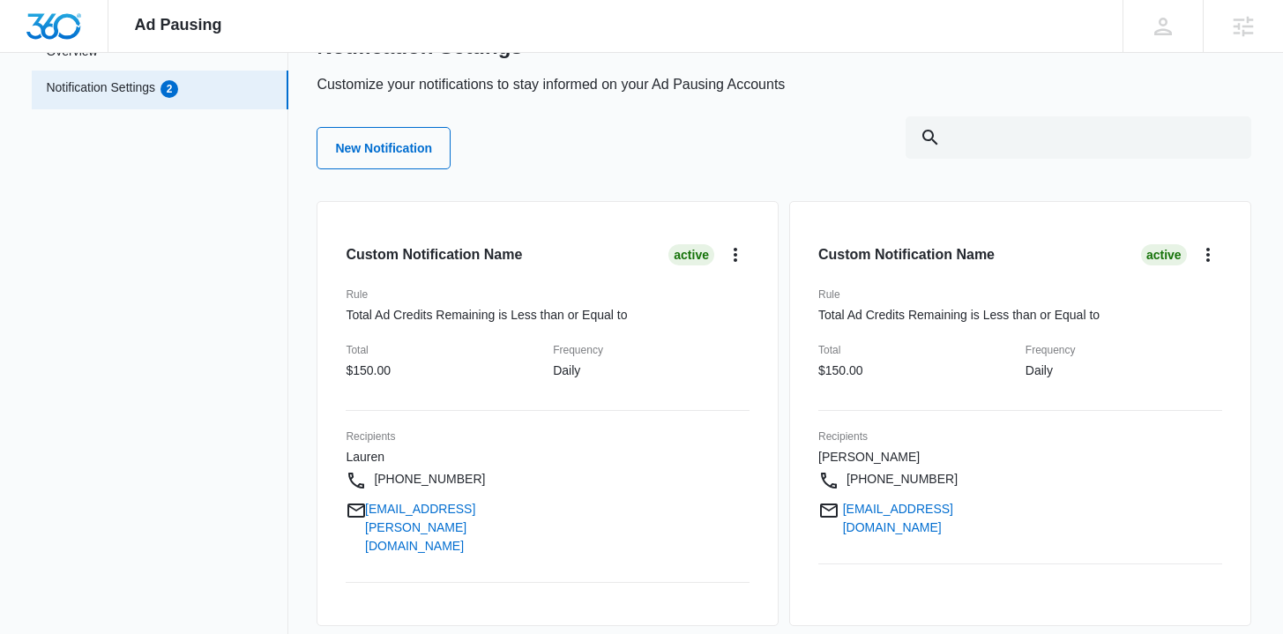
scroll to position [119, 0]
drag, startPoint x: 383, startPoint y: 317, endPoint x: 576, endPoint y: 334, distance: 193.9
click at [576, 334] on div "Custom Notification Name Active Rule Total Ad Credits Remaining is Less than or…" at bounding box center [548, 412] width 462 height 425
drag, startPoint x: 830, startPoint y: 316, endPoint x: 1102, endPoint y: 320, distance: 271.7
click at [1102, 320] on p "Total Ad Credits Remaining is Less than or Equal to" at bounding box center [1020, 314] width 404 height 19
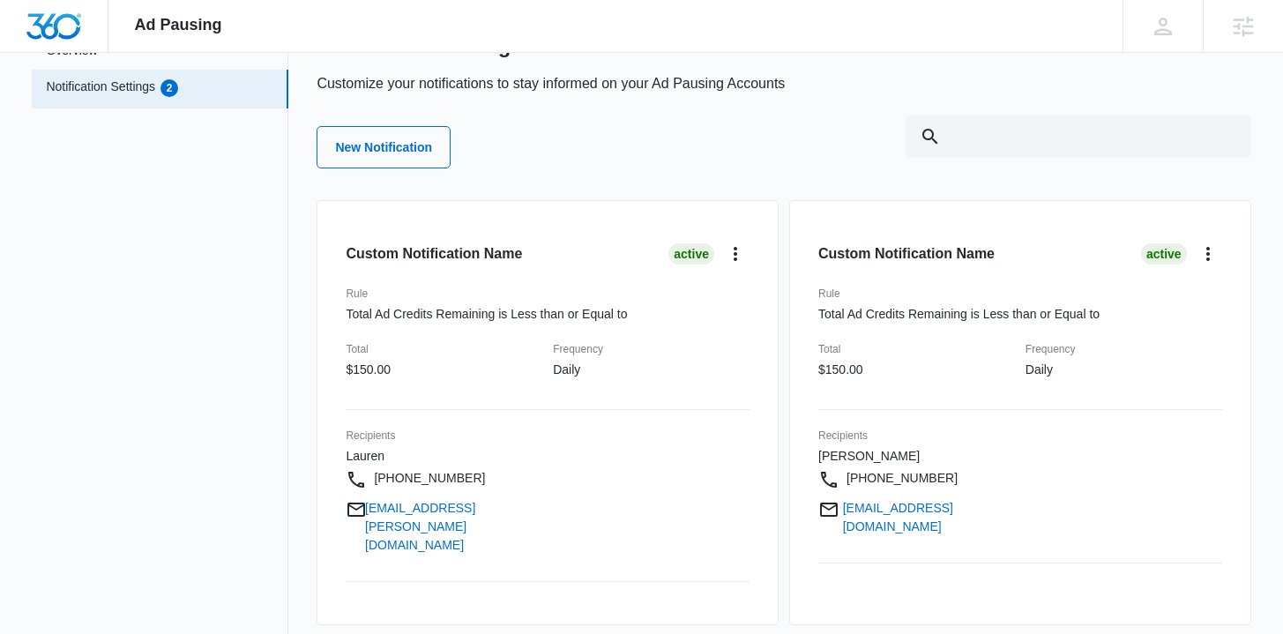
click at [1160, 320] on p "Total Ad Credits Remaining is Less than or Equal to" at bounding box center [1020, 314] width 404 height 19
drag, startPoint x: 818, startPoint y: 454, endPoint x: 891, endPoint y: 462, distance: 73.6
click at [891, 462] on div "Custom Notification Name Active Rule Total Ad Credits Remaining is Less than or…" at bounding box center [1020, 412] width 462 height 425
click at [972, 476] on p "+12087860736" at bounding box center [916, 482] width 197 height 26
drag, startPoint x: 1056, startPoint y: 514, endPoint x: 816, endPoint y: 460, distance: 245.8
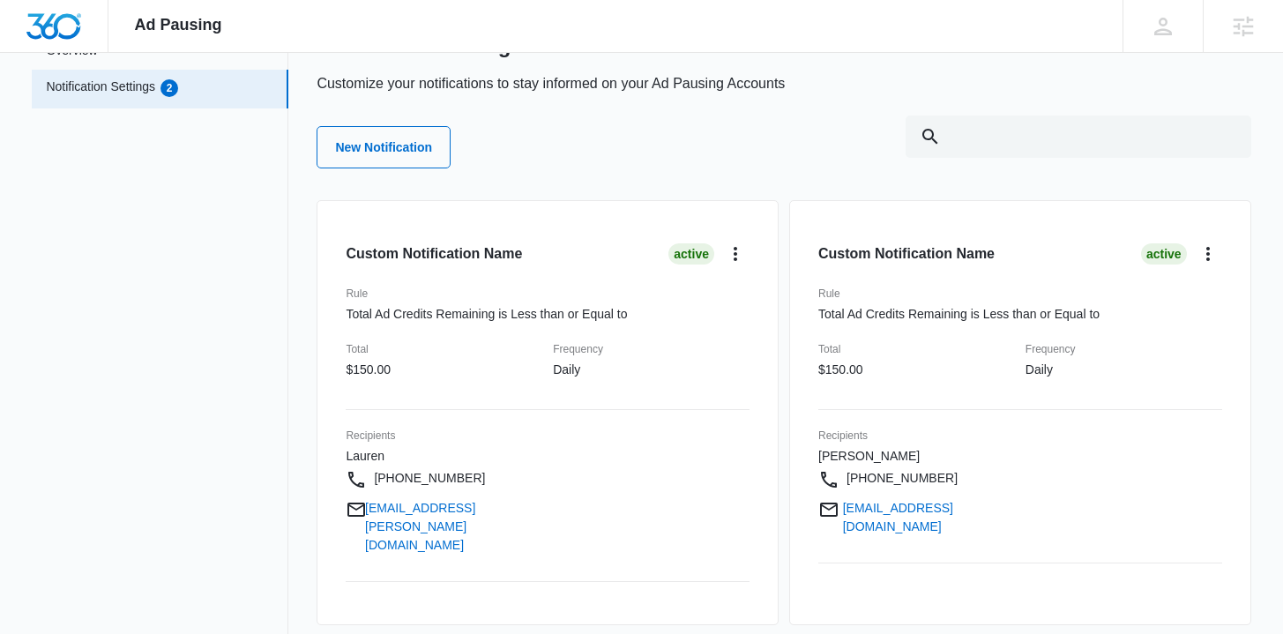
click at [816, 460] on div "Custom Notification Name Active Rule Total Ad Credits Remaining is Less than or…" at bounding box center [1020, 412] width 462 height 425
click at [953, 449] on p "Patrick" at bounding box center [916, 456] width 197 height 19
click at [412, 151] on button "New Notification" at bounding box center [384, 147] width 134 height 42
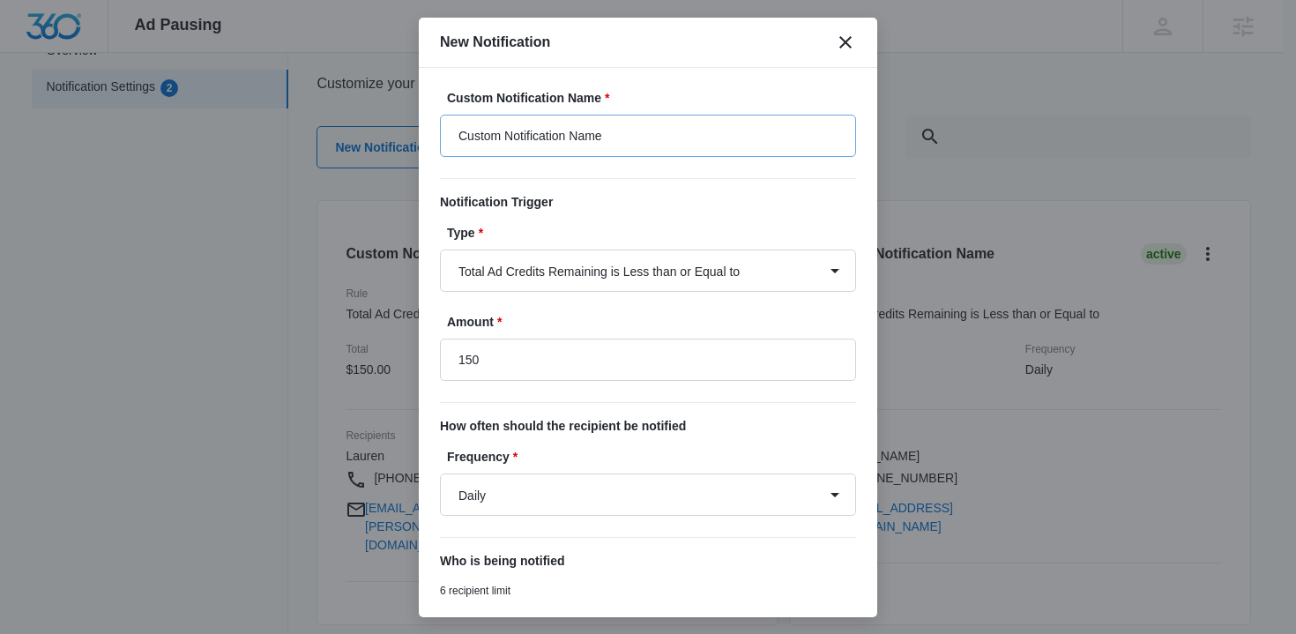
type input "$150.00"
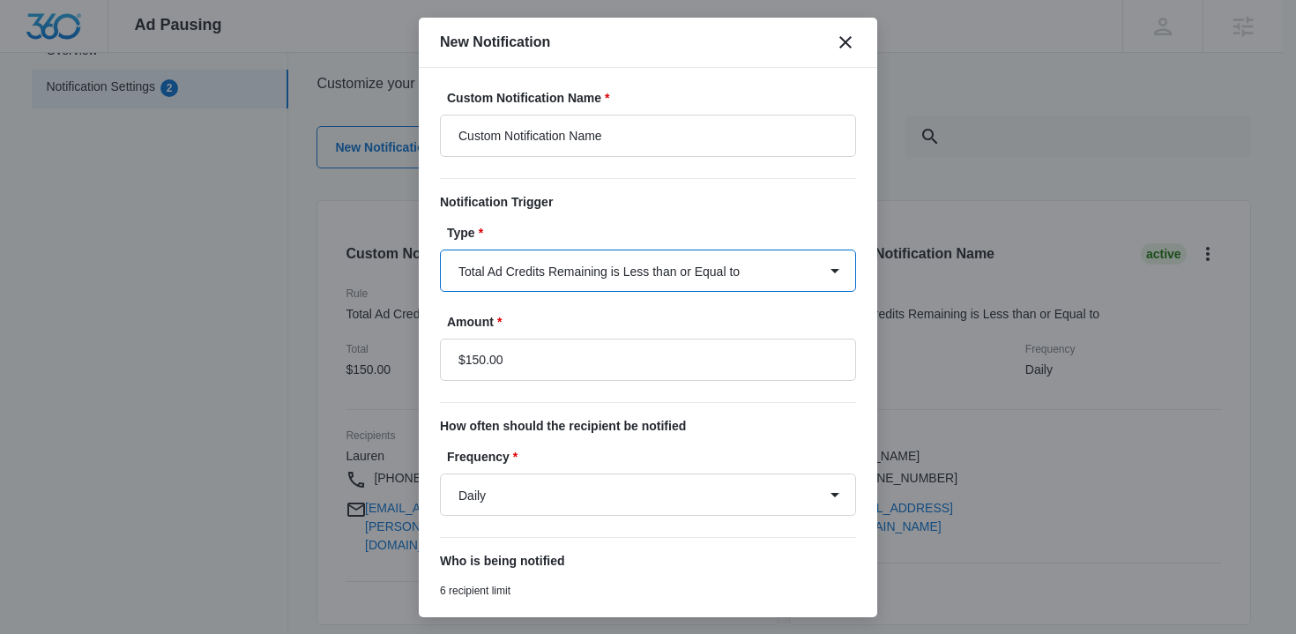
click at [565, 278] on select "Total Ad Credits Remaining is Less than or Equal to Total Ad Spend is Greater t…" at bounding box center [648, 271] width 416 height 42
click at [841, 45] on icon "close" at bounding box center [846, 42] width 12 height 12
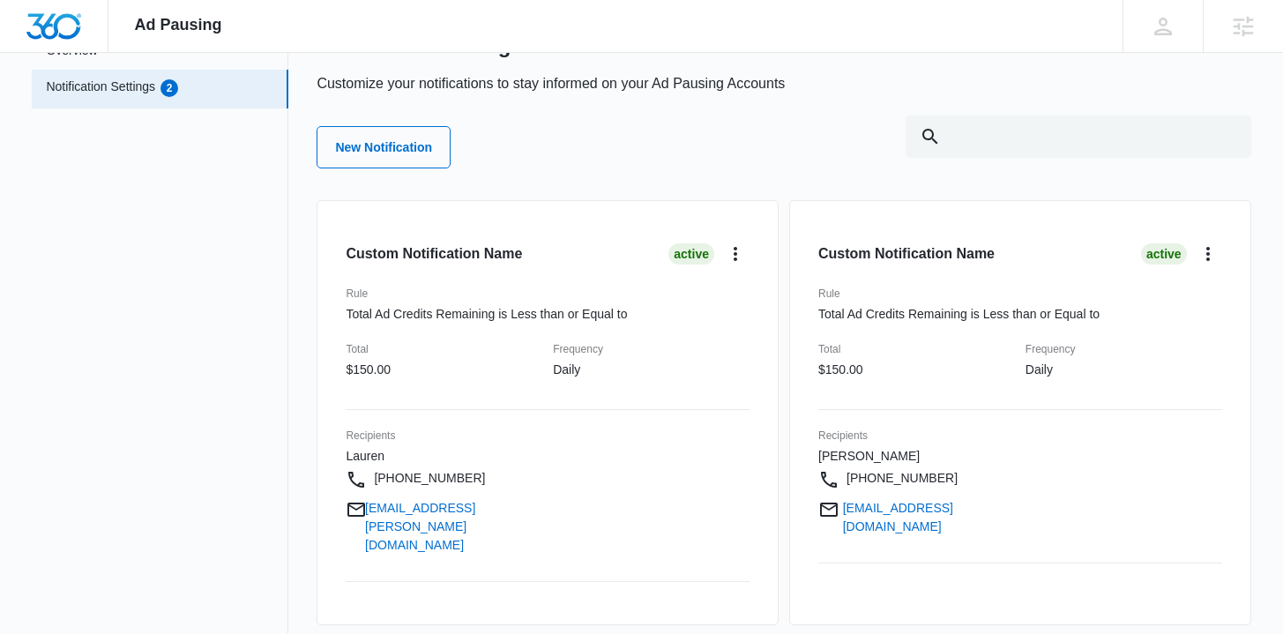
click at [797, 355] on div "Custom Notification Name Active Rule Total Ad Credits Remaining is Less than or…" at bounding box center [1020, 412] width 462 height 425
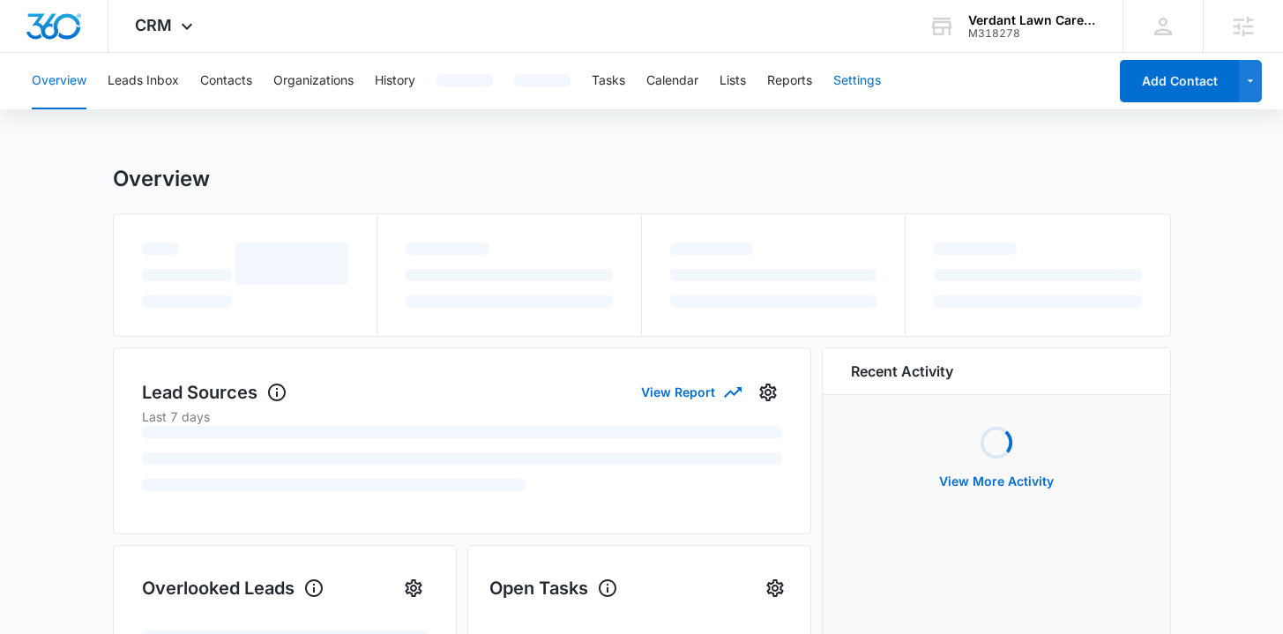
click at [870, 76] on div "Overview Leads Inbox Contacts Organizations History Tasks Calendar Lists Report…" at bounding box center [564, 81] width 1087 height 56
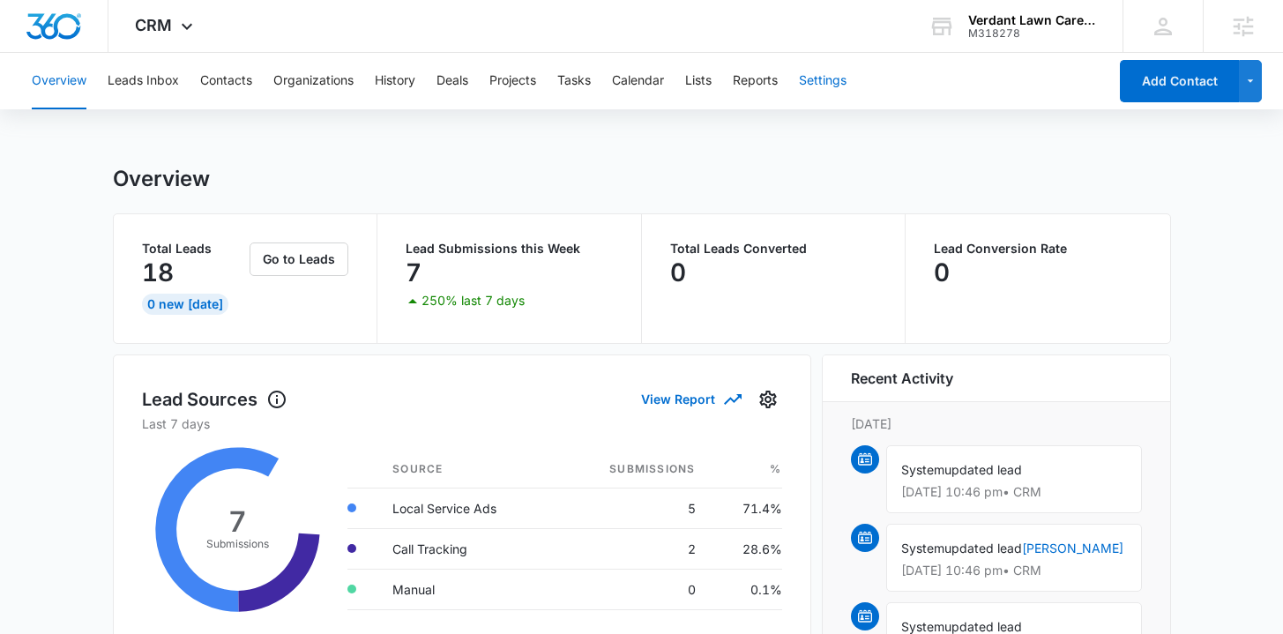
click at [824, 84] on button "Settings" at bounding box center [823, 81] width 48 height 56
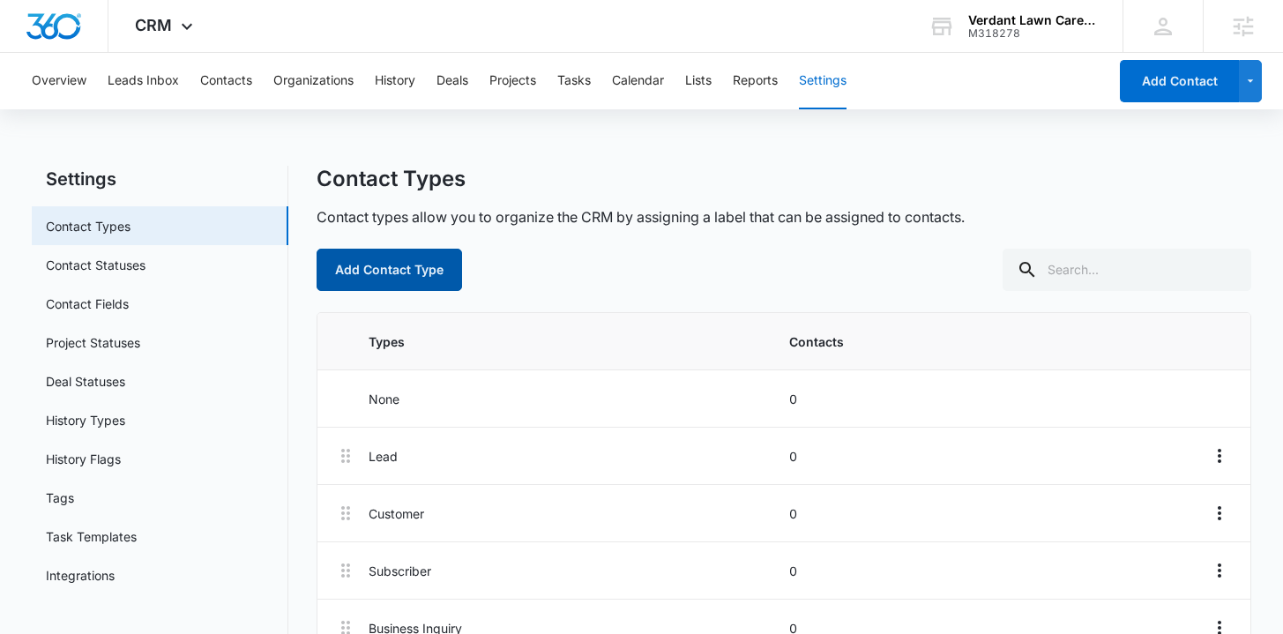
click at [385, 263] on button "Add Contact Type" at bounding box center [390, 270] width 146 height 42
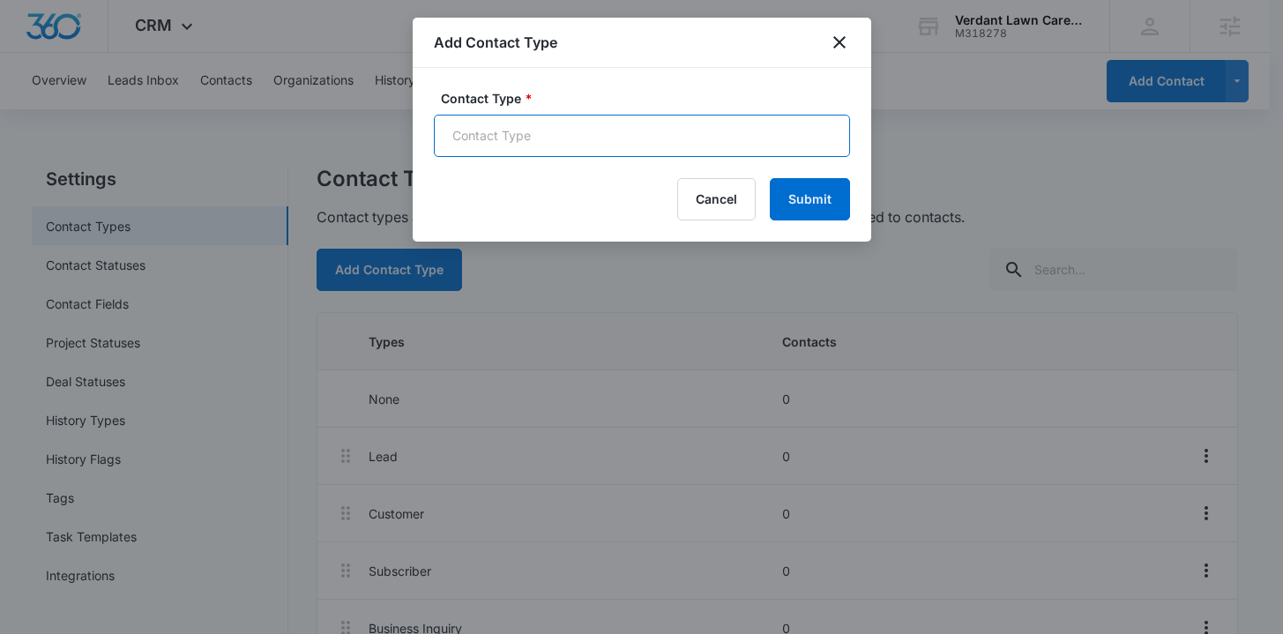
click at [488, 146] on input "Contact Type *" at bounding box center [642, 136] width 416 height 42
type input "LSA Lead Notification"
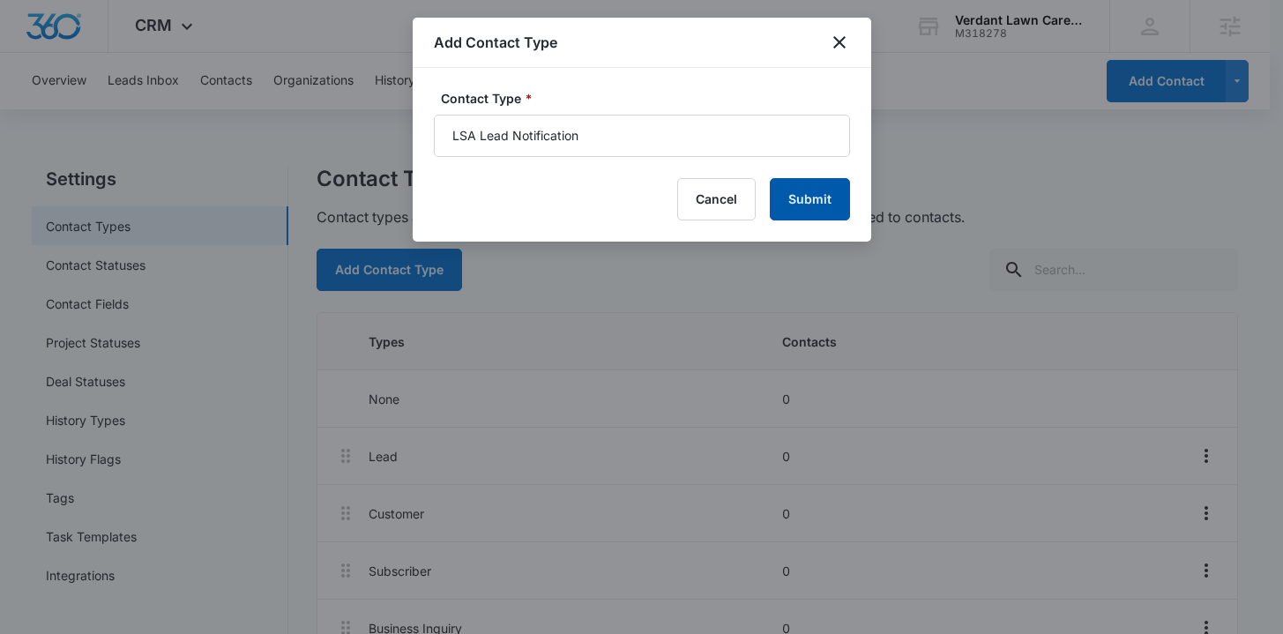
click at [833, 211] on button "Submit" at bounding box center [810, 199] width 80 height 42
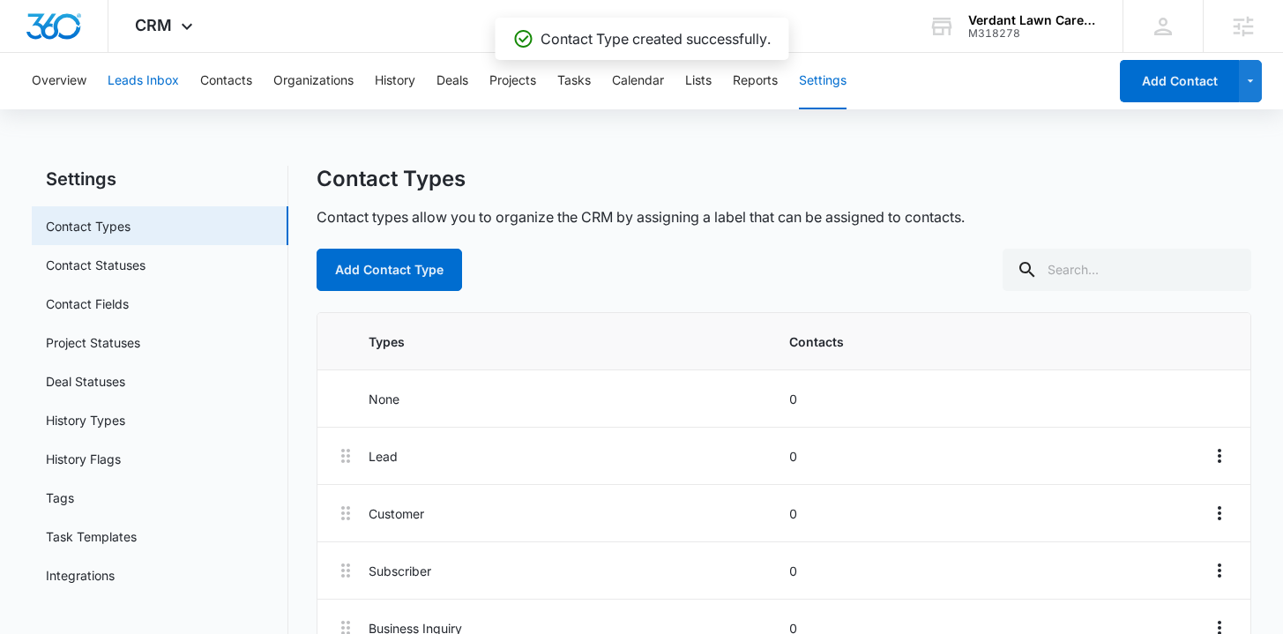
click at [157, 90] on button "Leads Inbox" at bounding box center [143, 81] width 71 height 56
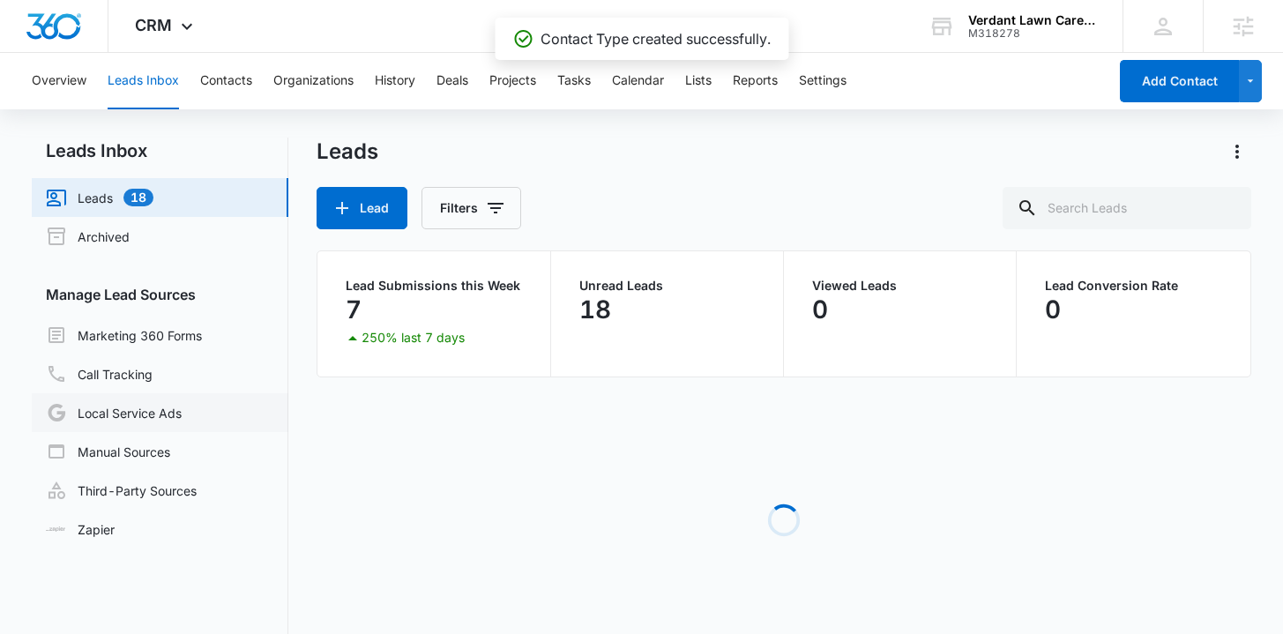
click at [142, 420] on link "Local Service Ads" at bounding box center [114, 412] width 136 height 21
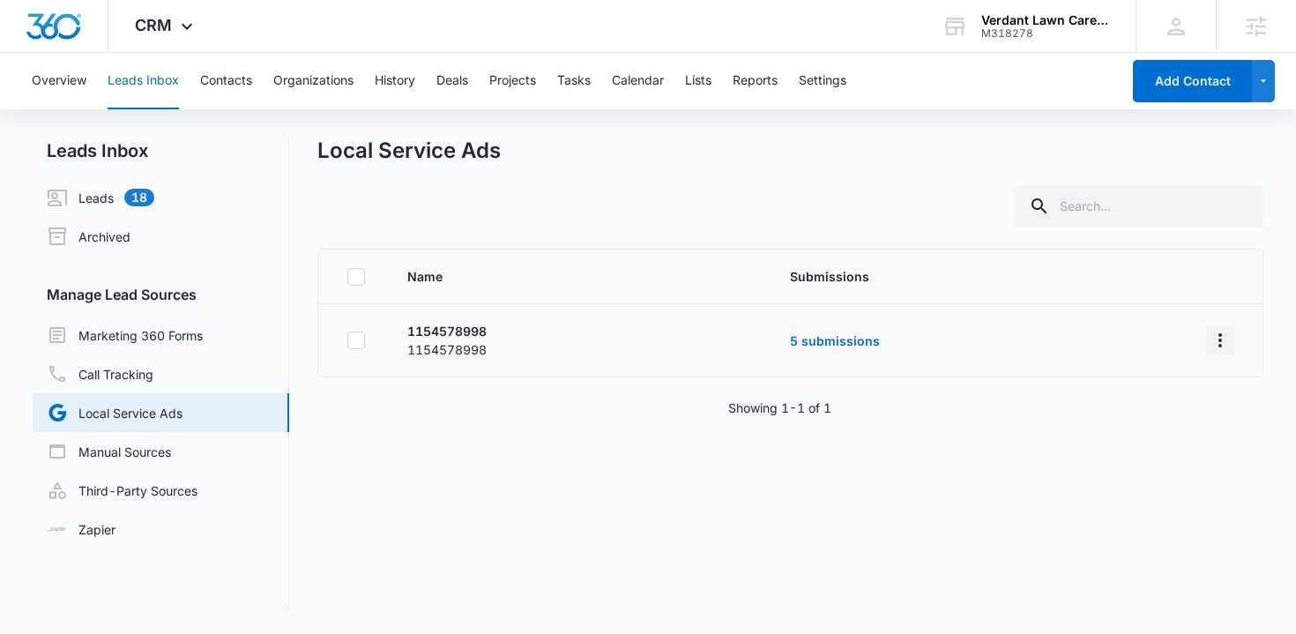
click at [1211, 341] on icon "Overflow Menu" at bounding box center [1220, 340] width 21 height 21
click at [1150, 421] on div "Submission Rules" at bounding box center [1129, 416] width 100 height 12
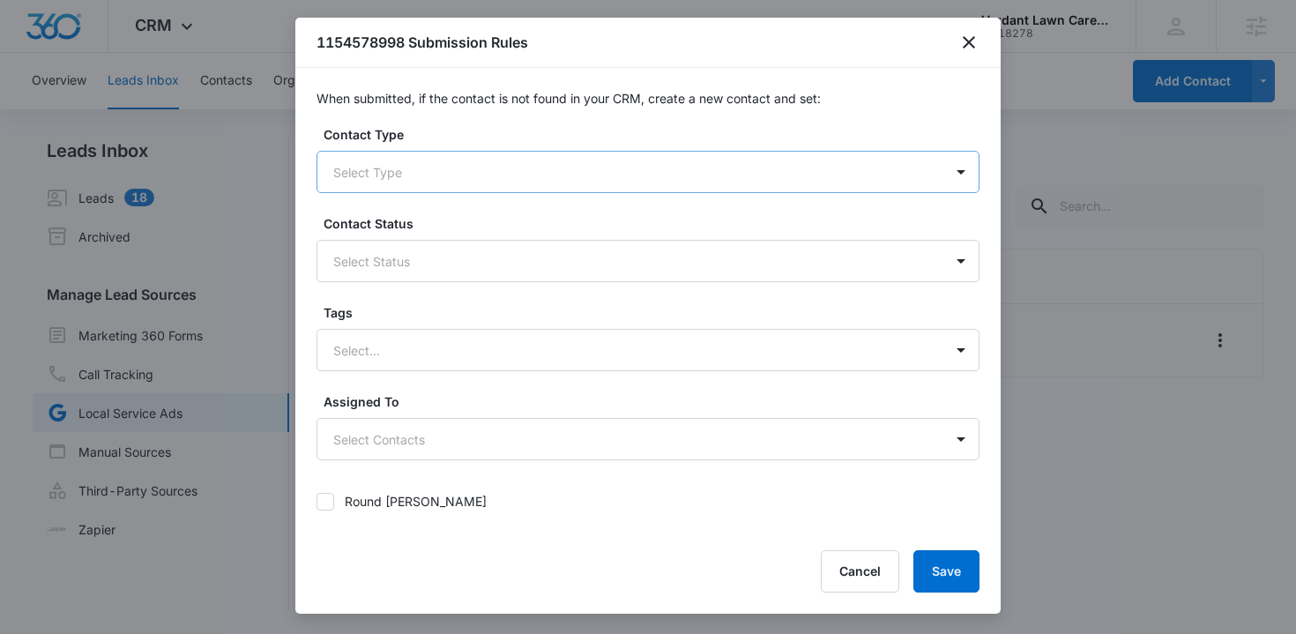
click at [463, 178] on div at bounding box center [626, 172] width 587 height 22
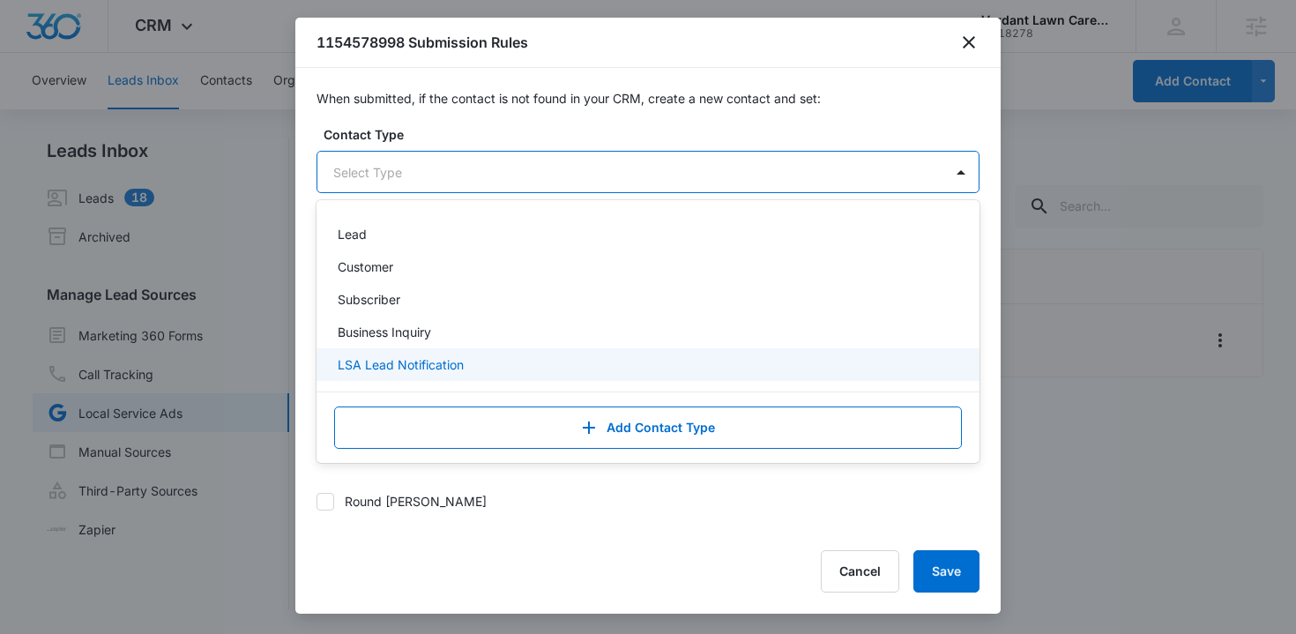
click at [445, 370] on p "LSA Lead Notification" at bounding box center [401, 364] width 126 height 19
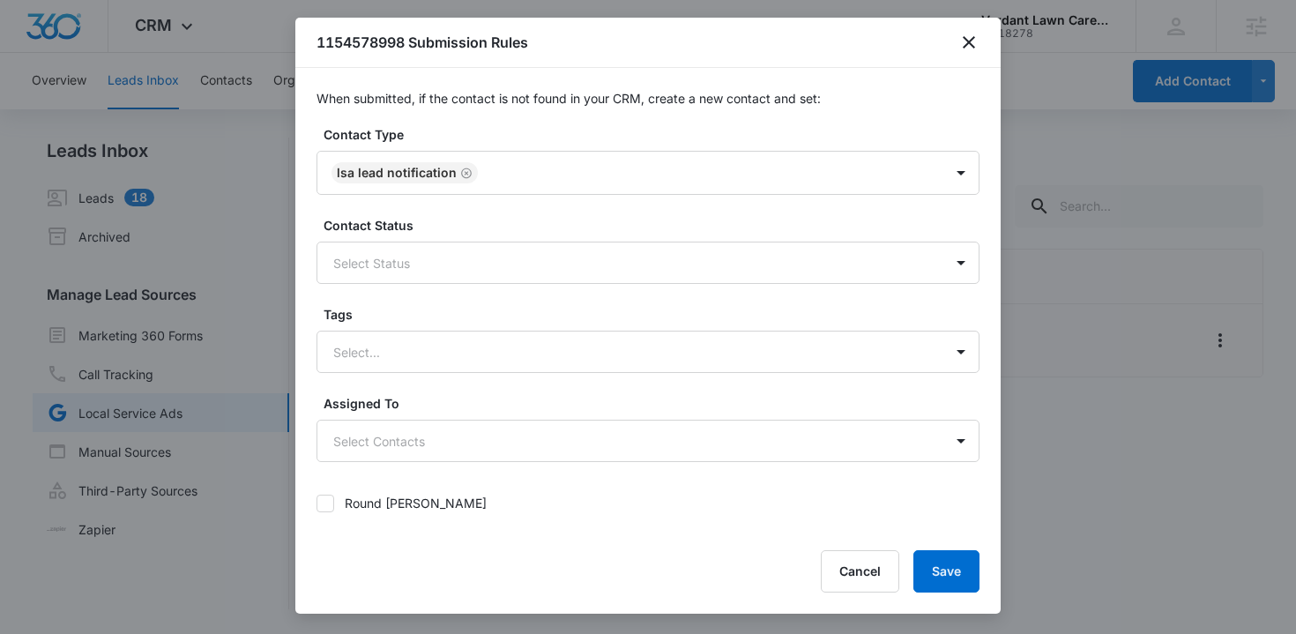
click at [458, 146] on div "Contact Type LSA Lead Notification" at bounding box center [648, 160] width 663 height 70
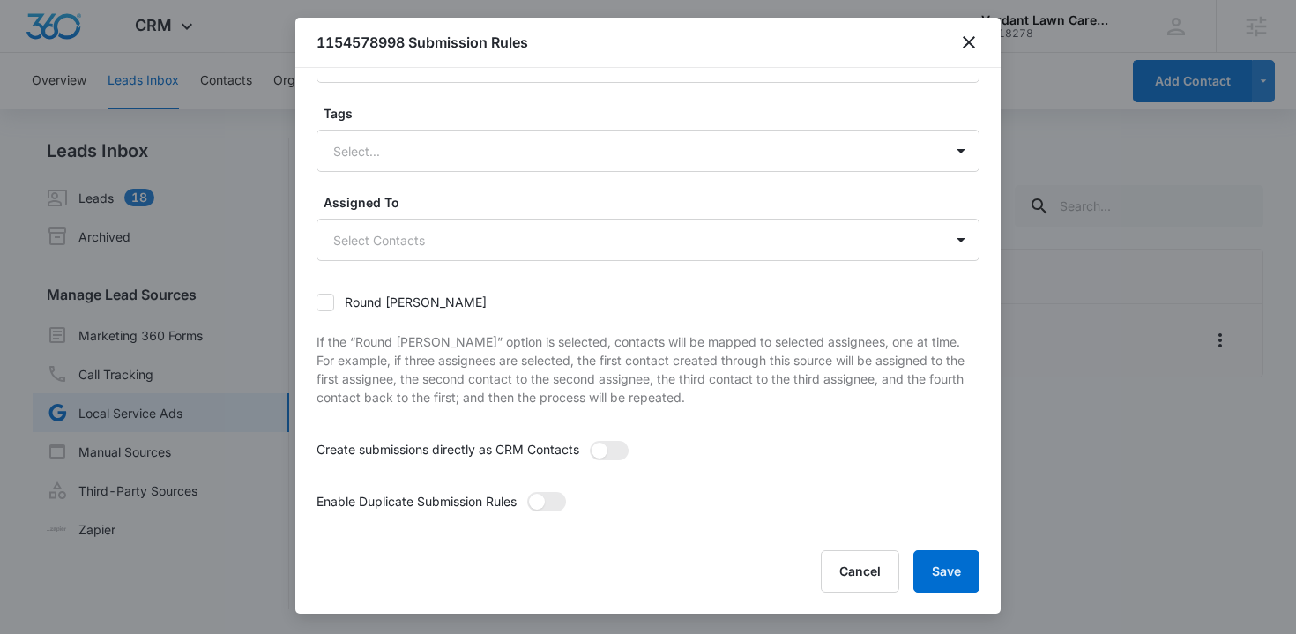
scroll to position [204, 0]
click at [429, 232] on body "CRM Apps Reputation Forms CRM Email Social POS Content Ads Intelligence Files B…" at bounding box center [648, 317] width 1296 height 634
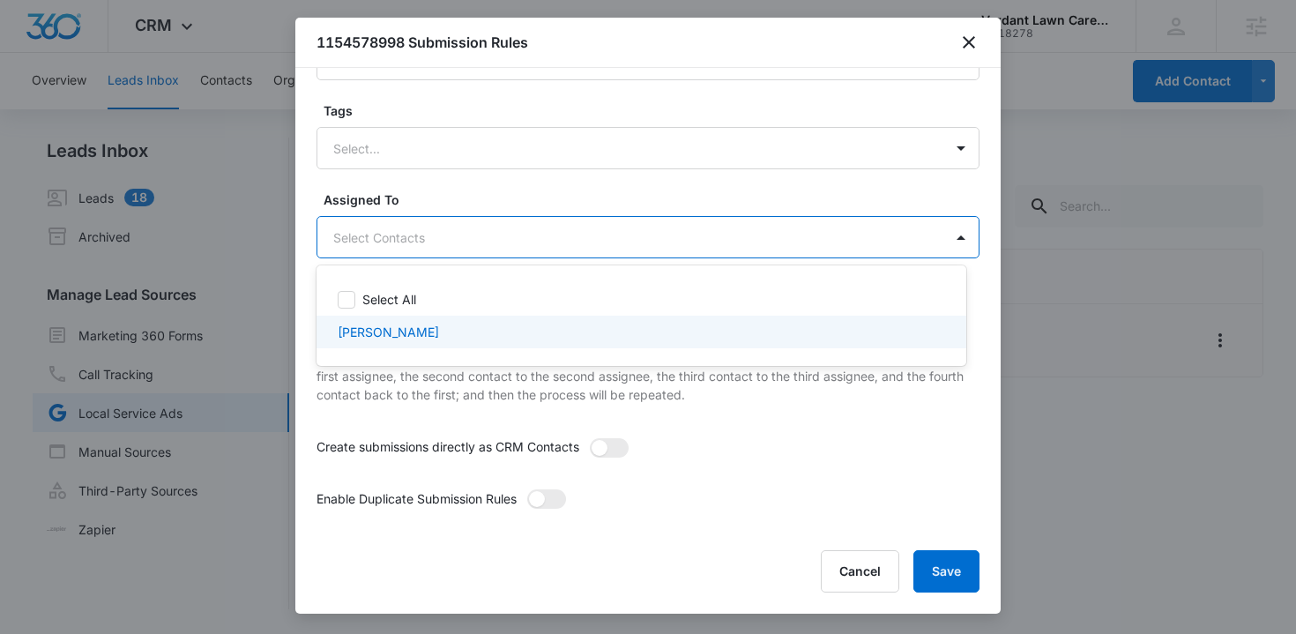
click at [430, 329] on div "Patrick Veteto" at bounding box center [640, 332] width 604 height 19
checkbox input "true"
click at [725, 414] on div at bounding box center [648, 317] width 1296 height 634
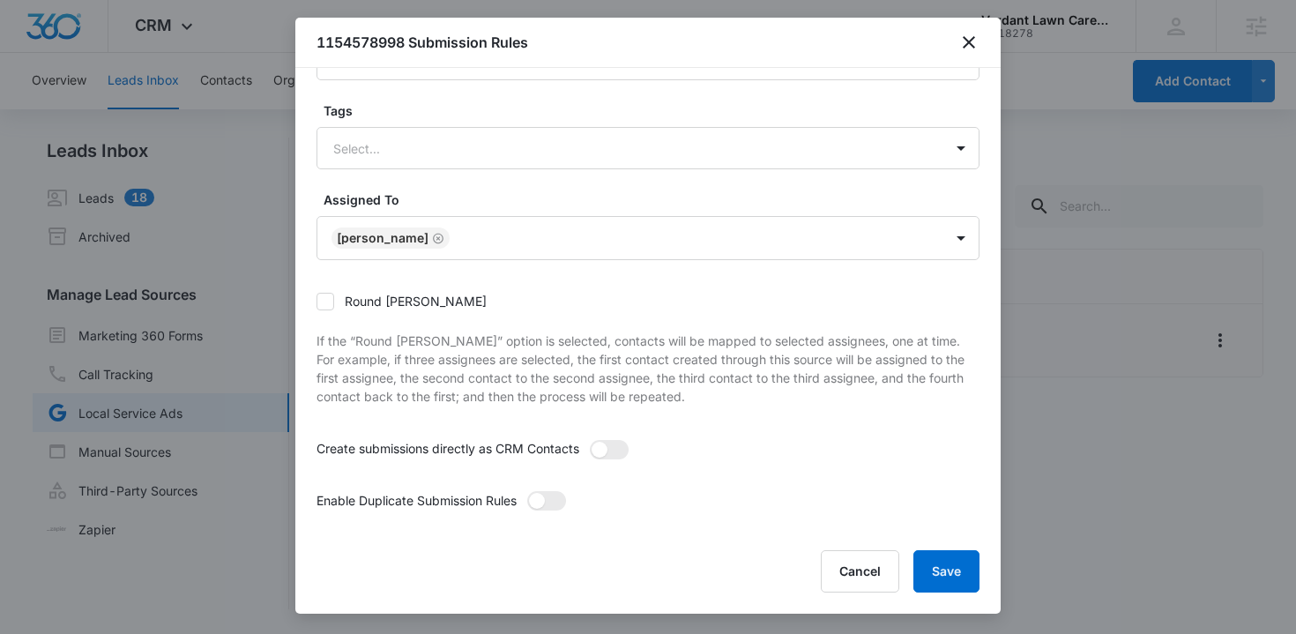
scroll to position [214, 0]
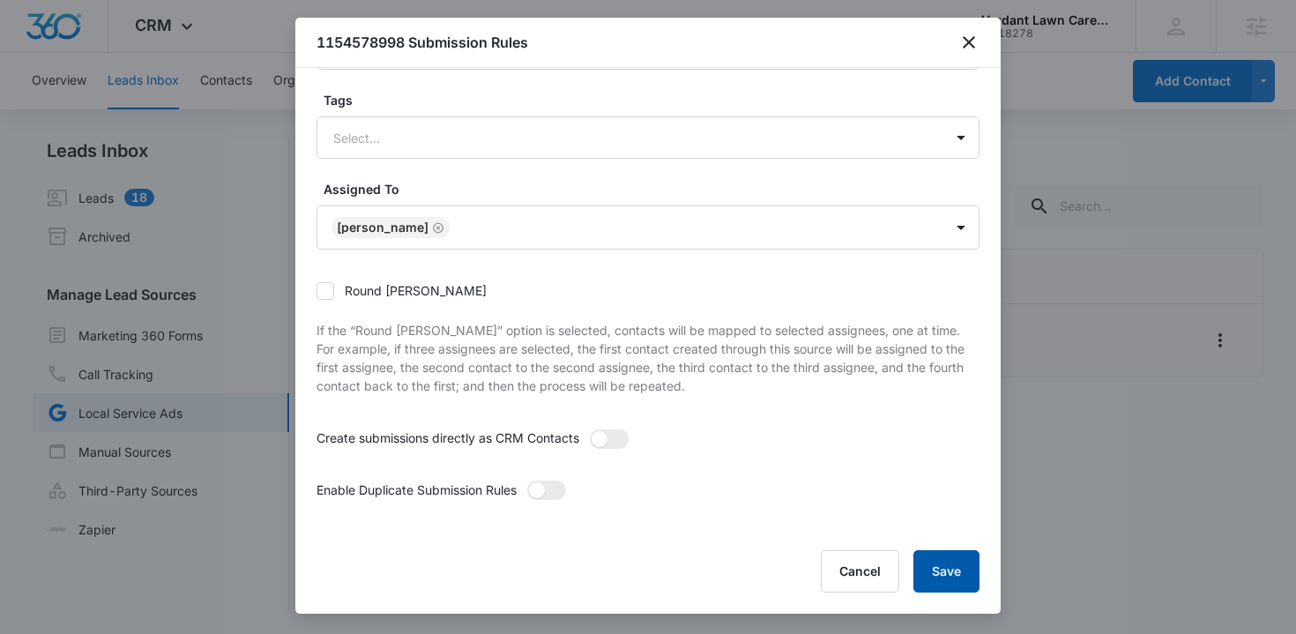
click at [937, 567] on button "Save" at bounding box center [947, 571] width 66 height 42
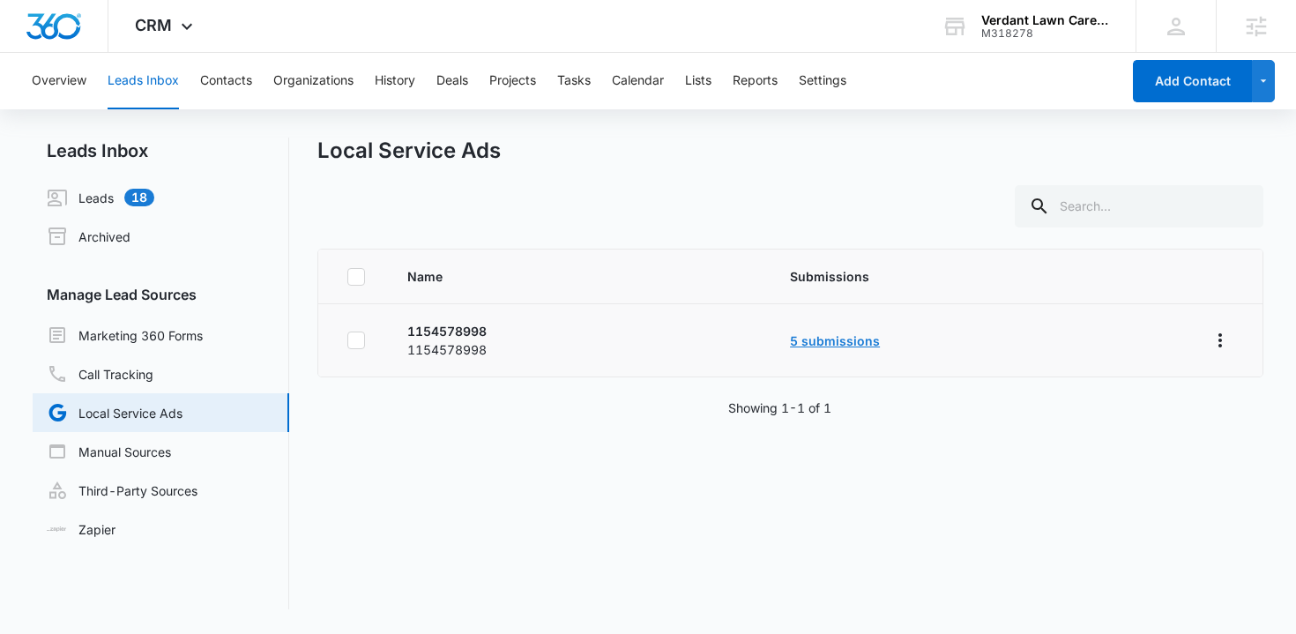
click at [820, 345] on link "5 submissions" at bounding box center [835, 340] width 90 height 15
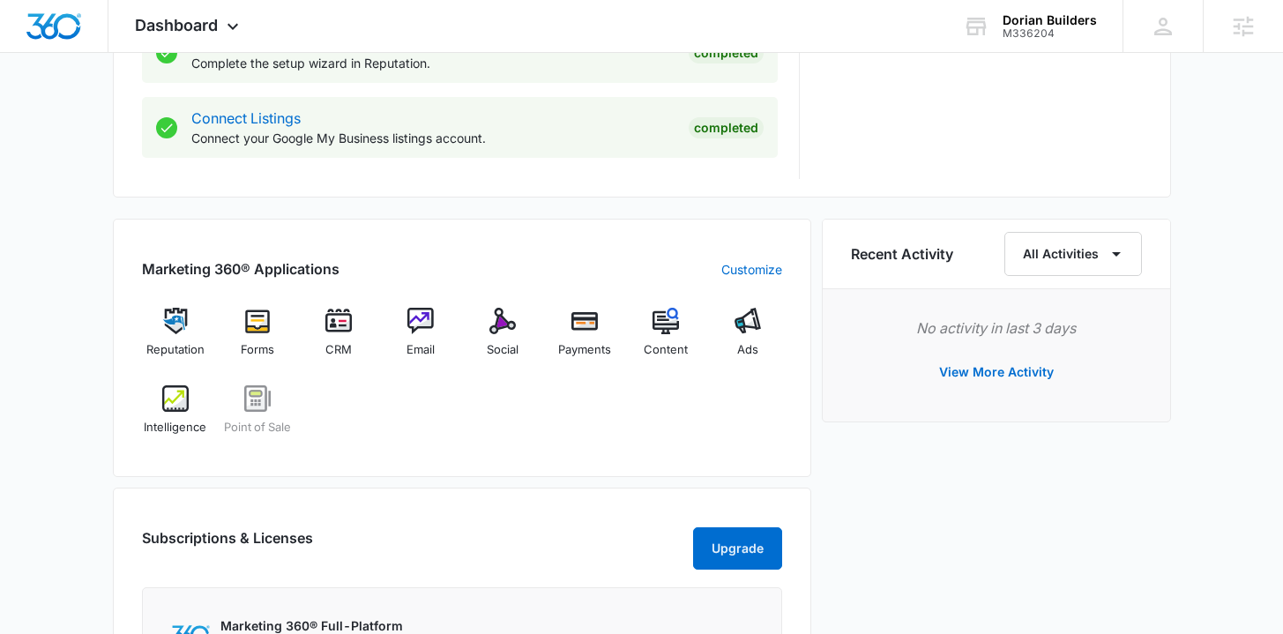
scroll to position [1172, 0]
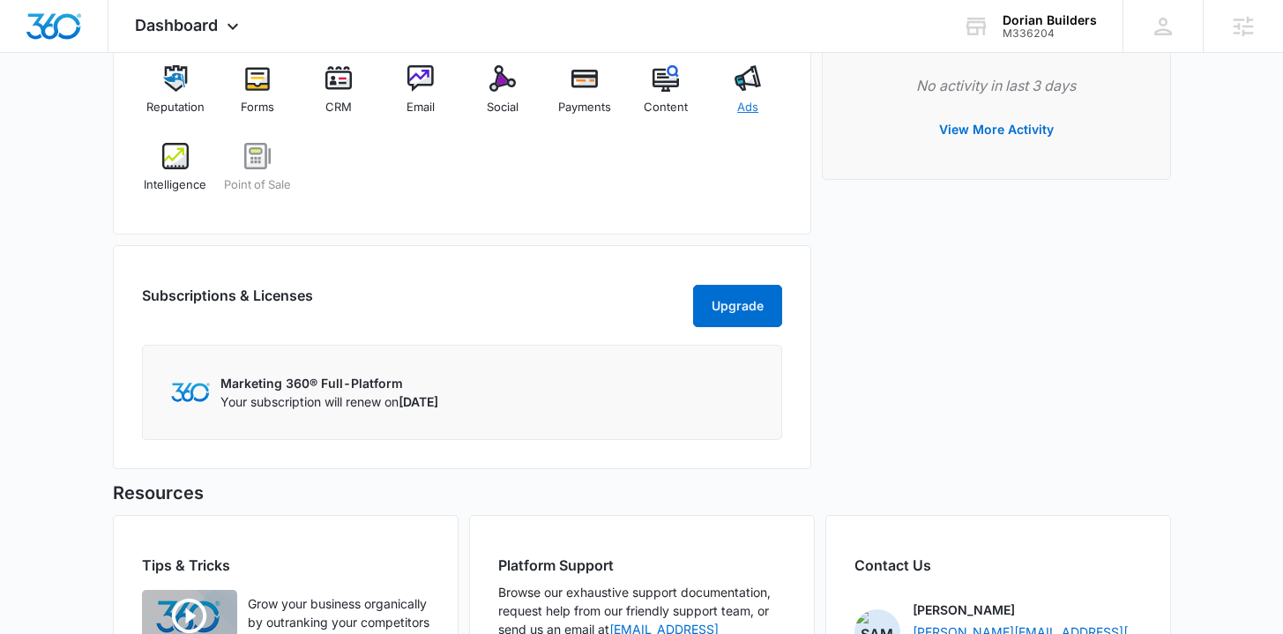
click at [763, 85] on div "Ads" at bounding box center [748, 96] width 68 height 63
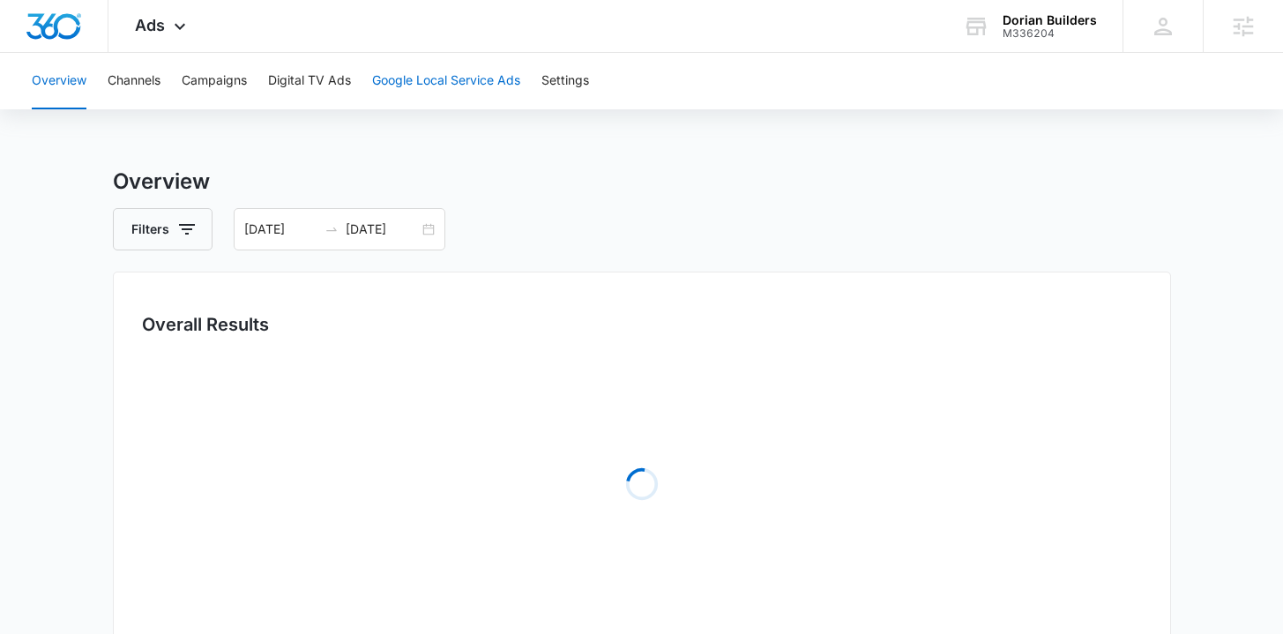
click at [422, 82] on button "Google Local Service Ads" at bounding box center [446, 81] width 148 height 56
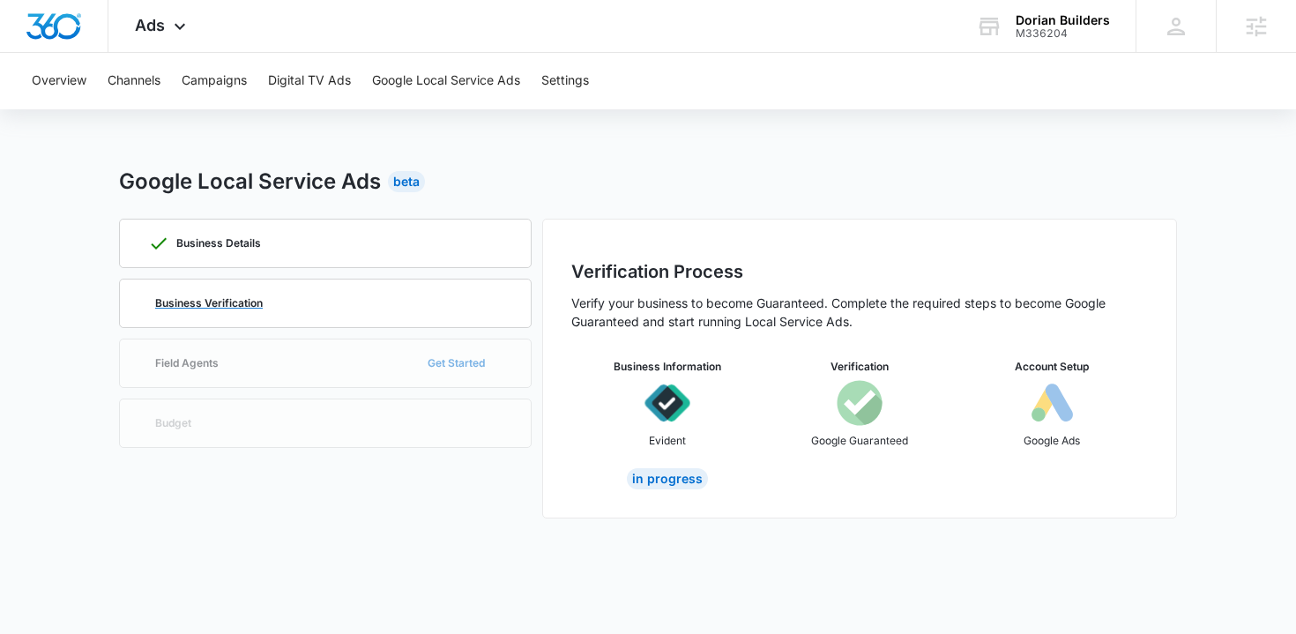
click at [257, 301] on p "Business Verification" at bounding box center [209, 303] width 108 height 11
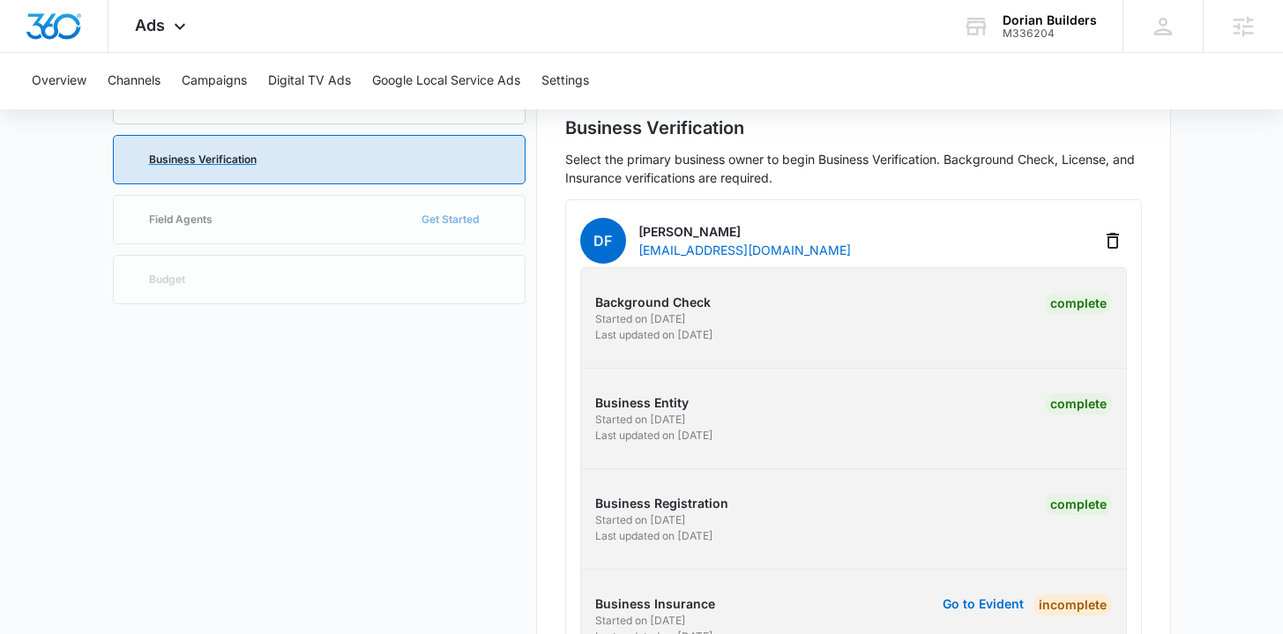
scroll to position [245, 0]
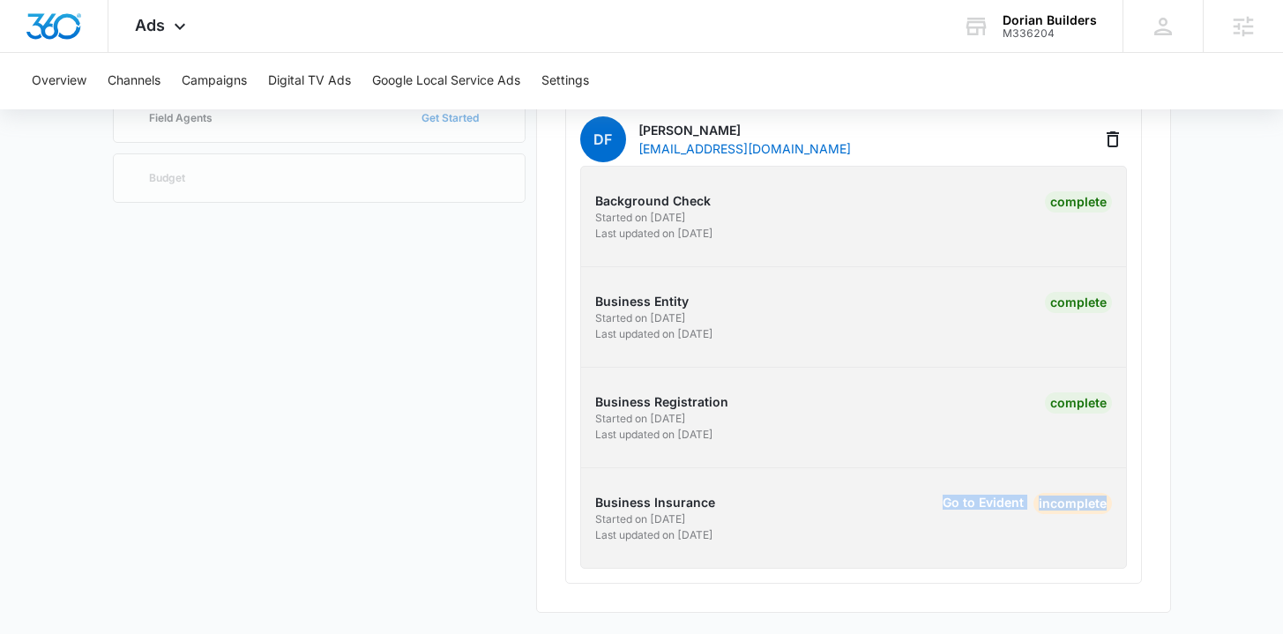
drag, startPoint x: 1147, startPoint y: 506, endPoint x: 1296, endPoint y: 506, distance: 148.2
click at [1283, 389] on html "Ads Apps Reputation Forms CRM Email Social Payments POS Content Ads Intelligenc…" at bounding box center [641, 72] width 1283 height 634
click at [1049, 552] on div "Background Check Started on [DATE] Last updated on [DATE] Complete Business Ent…" at bounding box center [853, 367] width 547 height 403
click at [953, 502] on button "Go to Evident" at bounding box center [983, 503] width 81 height 12
click at [995, 501] on button "Go to Evident" at bounding box center [983, 503] width 81 height 12
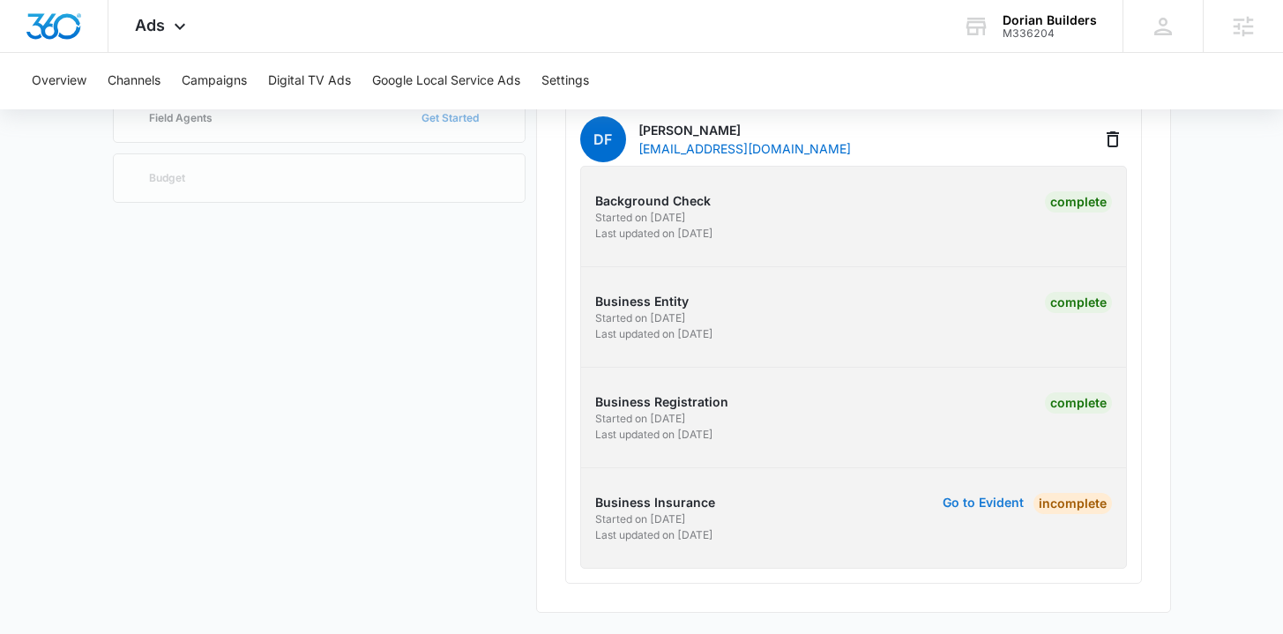
scroll to position [0, 0]
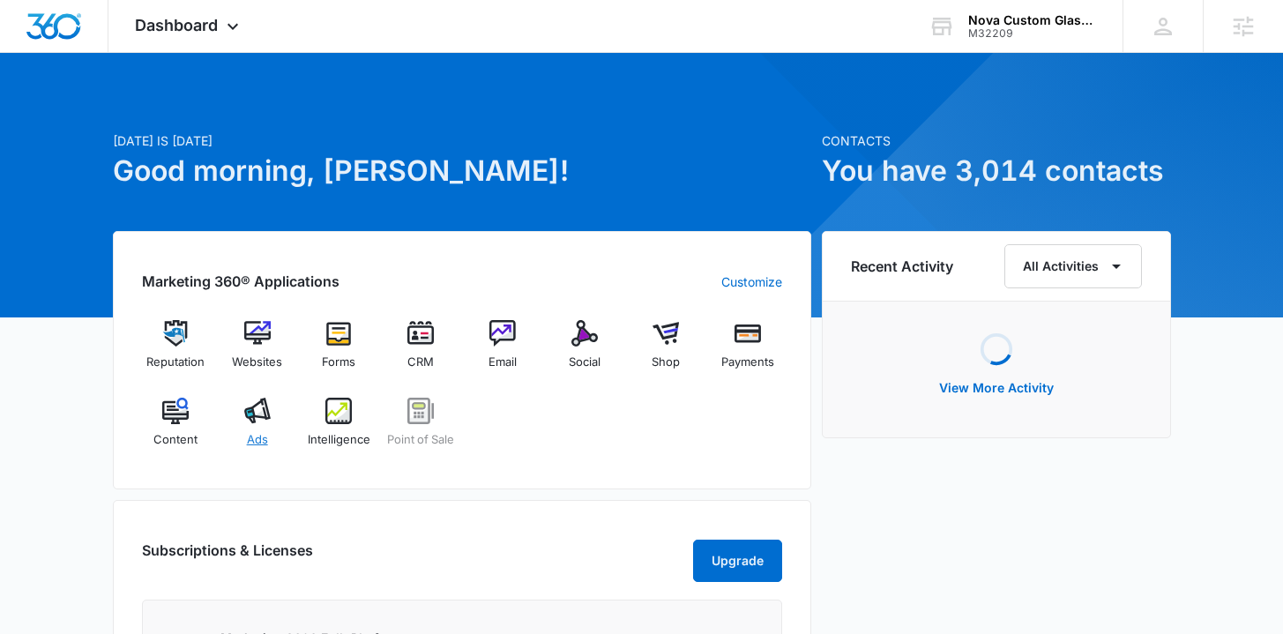
click at [261, 442] on span "Ads" at bounding box center [257, 440] width 21 height 18
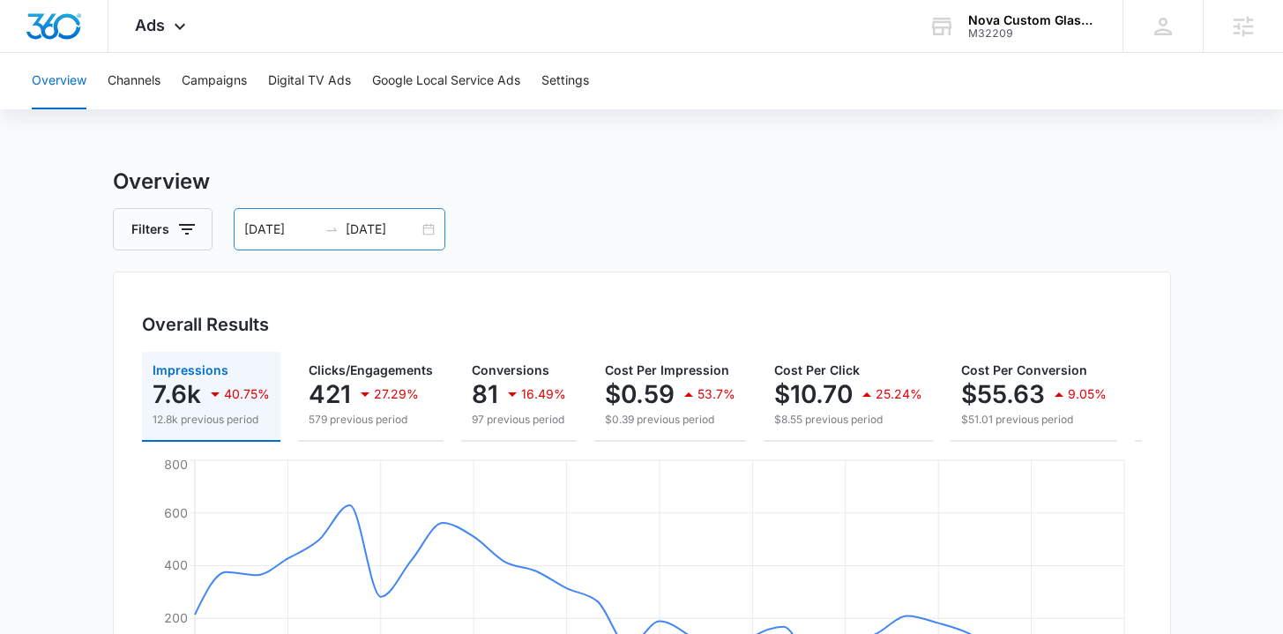
click at [437, 233] on div "[DATE] [DATE]" at bounding box center [340, 229] width 212 height 42
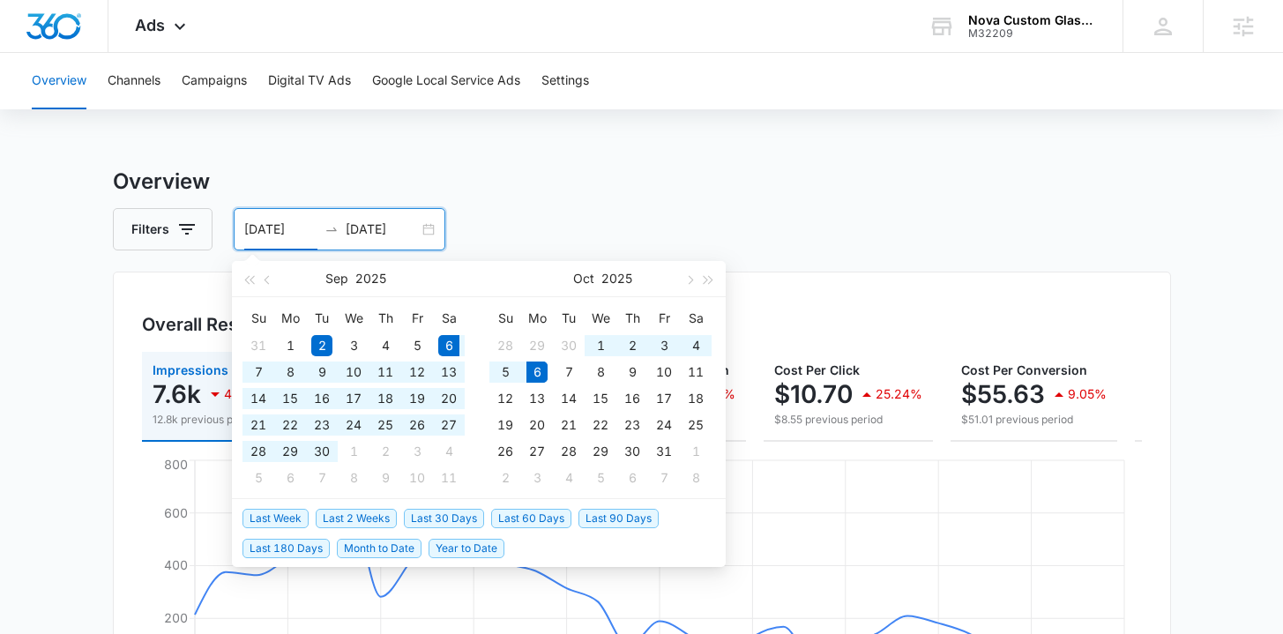
click at [416, 517] on span "Last 30 Days" at bounding box center [444, 518] width 80 height 19
type input "[DATE]"
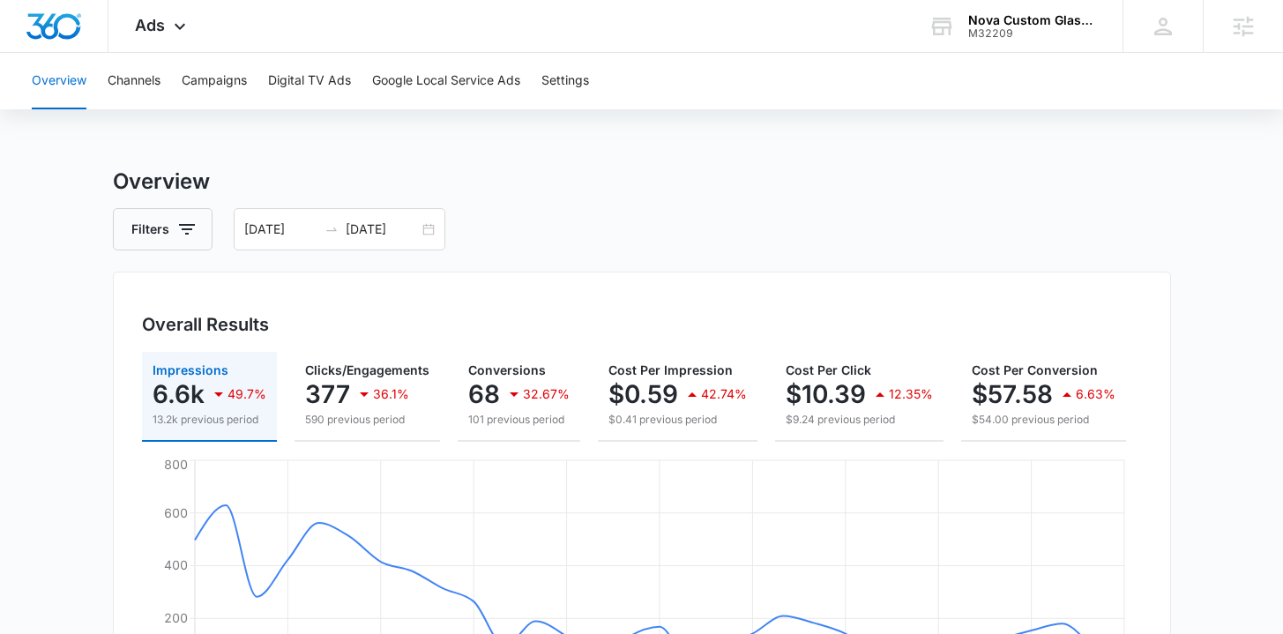
click at [51, 56] on button "Overview" at bounding box center [59, 81] width 55 height 56
click at [61, 34] on img "Dashboard" at bounding box center [54, 26] width 56 height 26
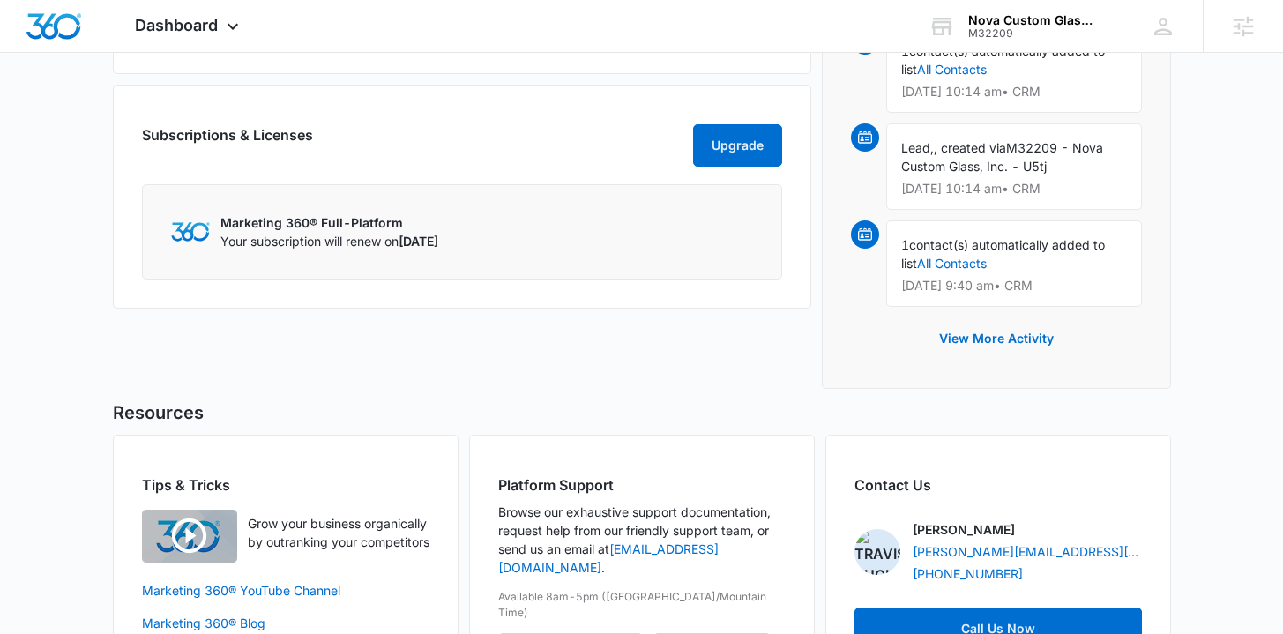
scroll to position [12, 0]
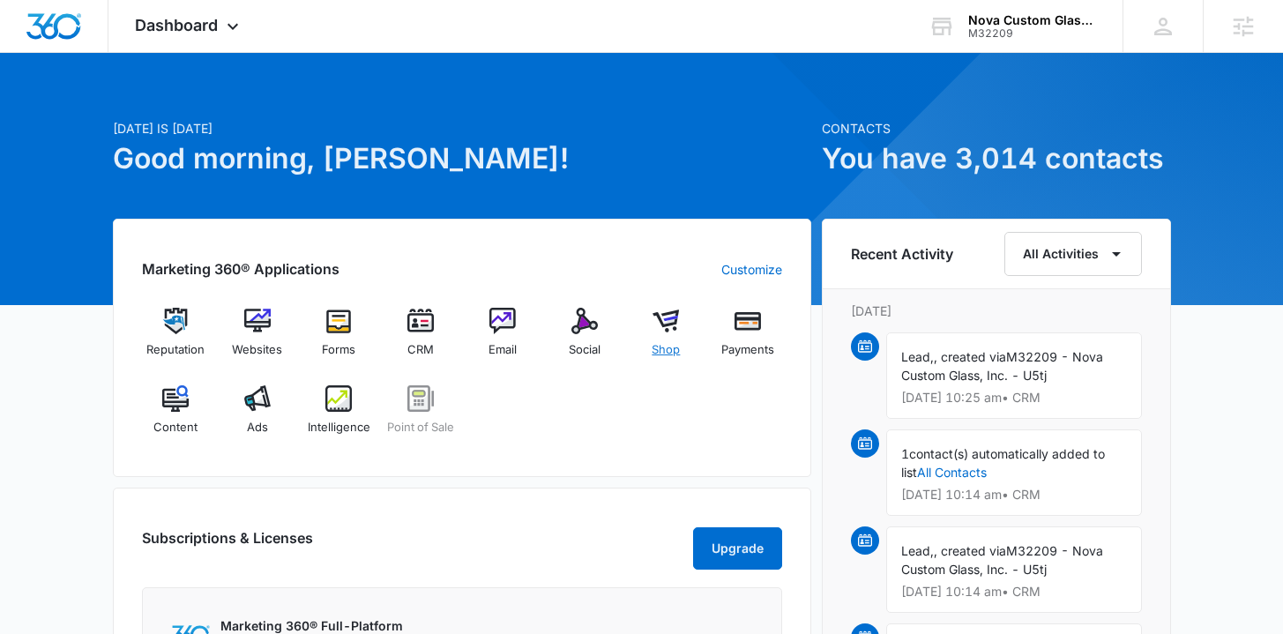
click at [666, 335] on div "Shop" at bounding box center [666, 339] width 68 height 63
